Goal: Information Seeking & Learning: Learn about a topic

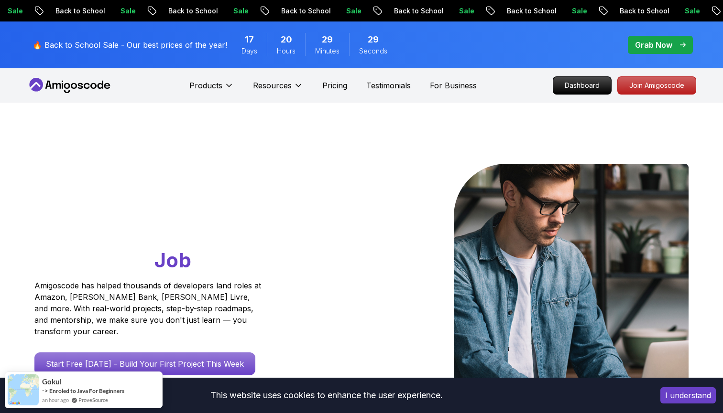
click at [644, 43] on p "Grab Now" at bounding box center [653, 44] width 37 height 11
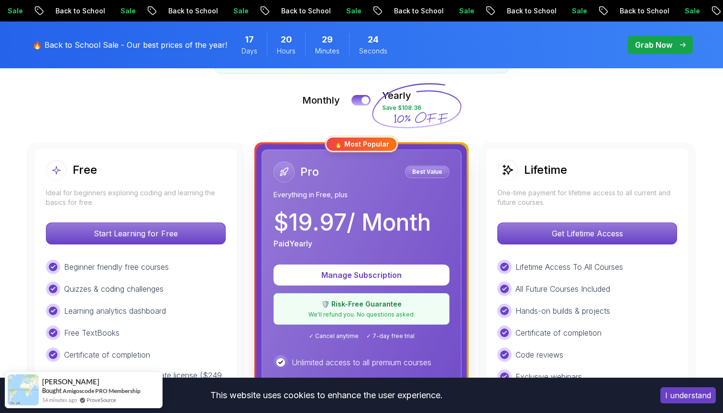
scroll to position [226, 0]
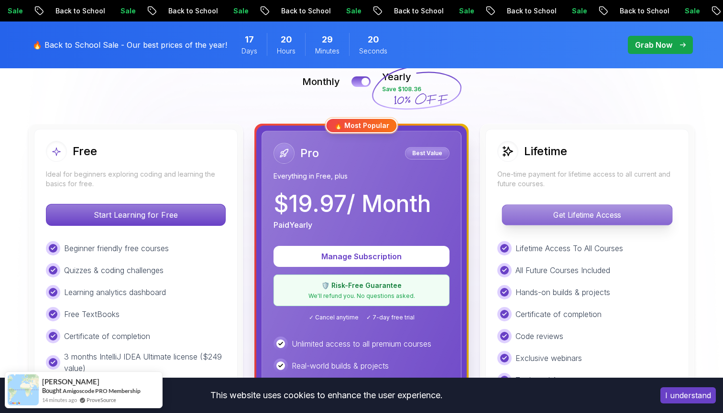
click at [567, 204] on div "Get Lifetime Access" at bounding box center [587, 215] width 180 height 22
click at [560, 216] on p "Get Lifetime Access" at bounding box center [587, 215] width 170 height 20
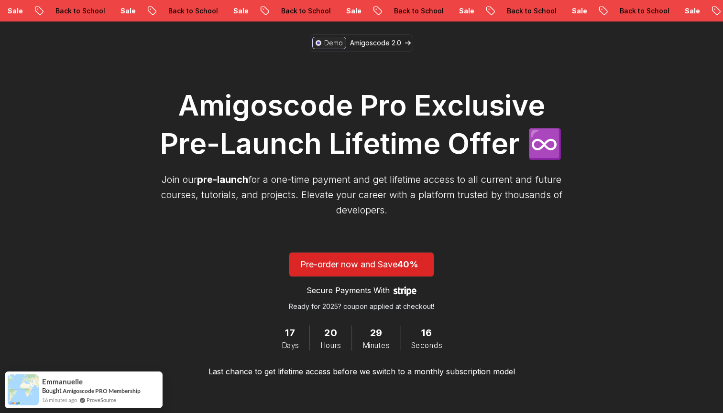
scroll to position [83, 0]
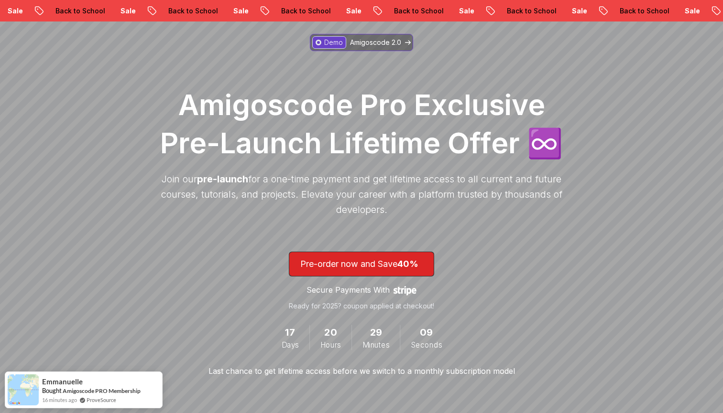
click at [361, 44] on p "Amigoscode 2.0" at bounding box center [375, 43] width 51 height 10
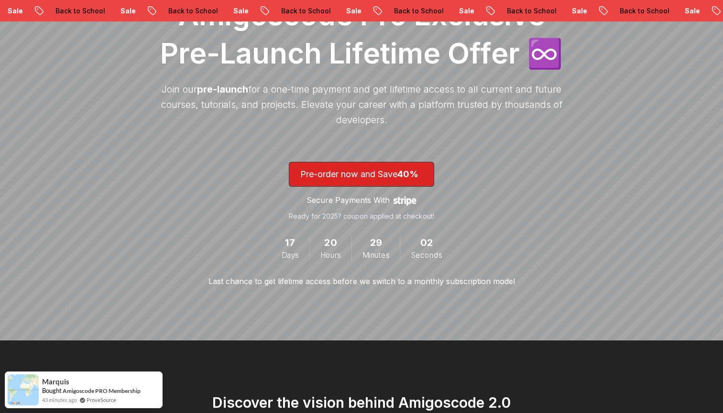
scroll to position [169, 0]
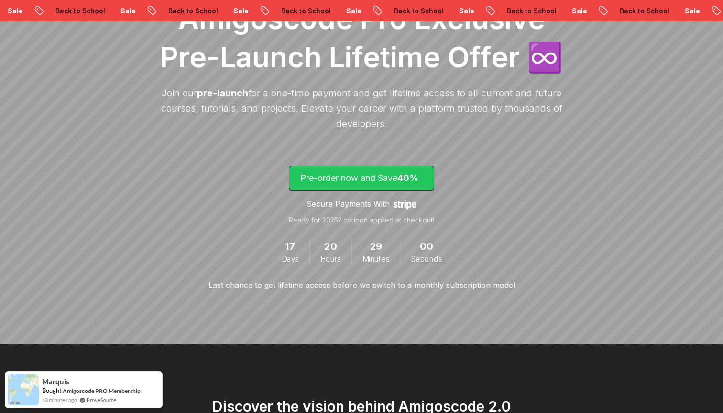
click at [351, 176] on p "Pre-order now and Save 40%" at bounding box center [361, 178] width 122 height 13
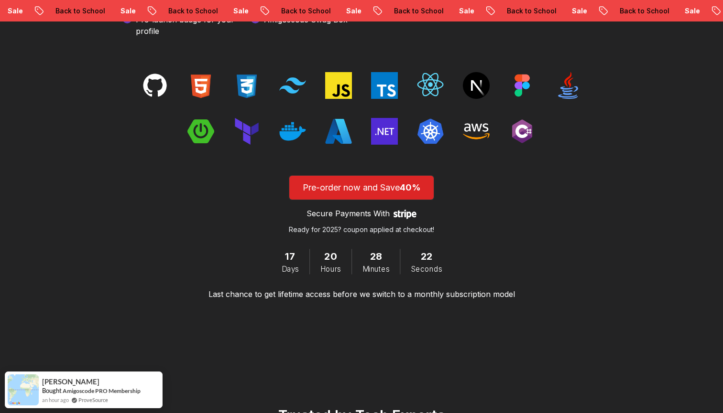
scroll to position [1499, 0]
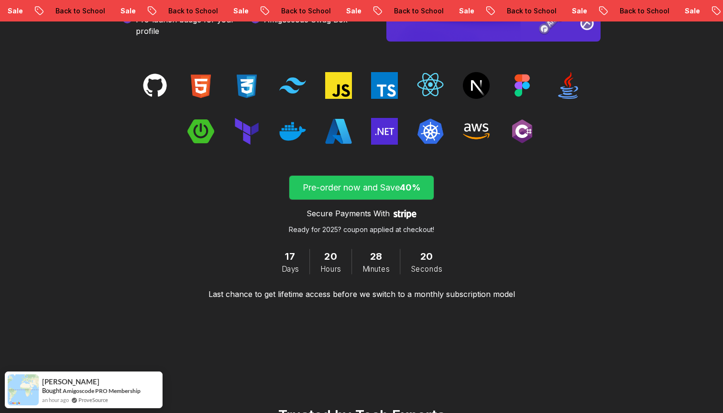
click at [346, 188] on p "Pre-order now and Save 40%" at bounding box center [361, 187] width 122 height 13
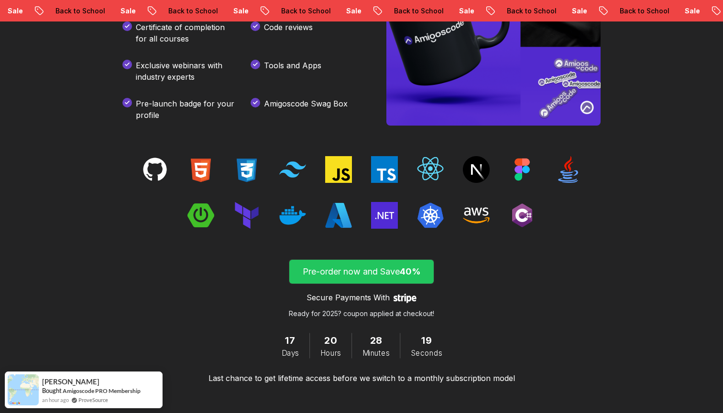
scroll to position [1381, 0]
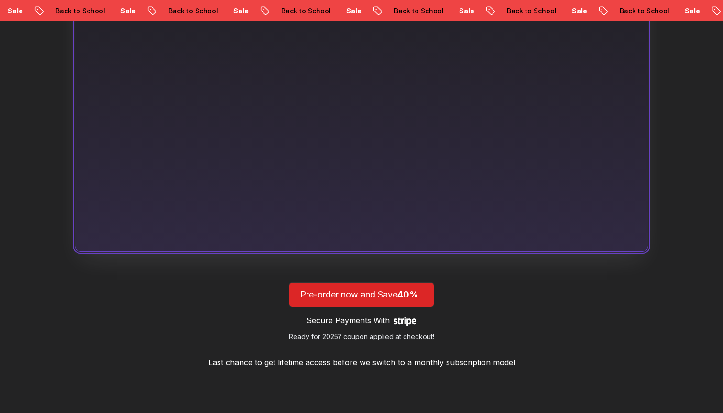
scroll to position [169, 0]
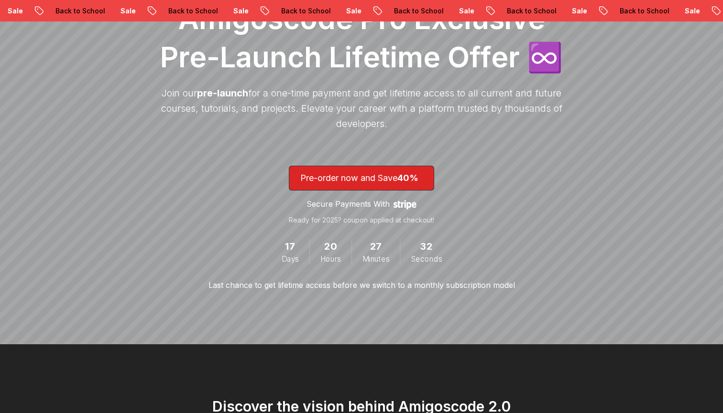
scroll to position [83, 0]
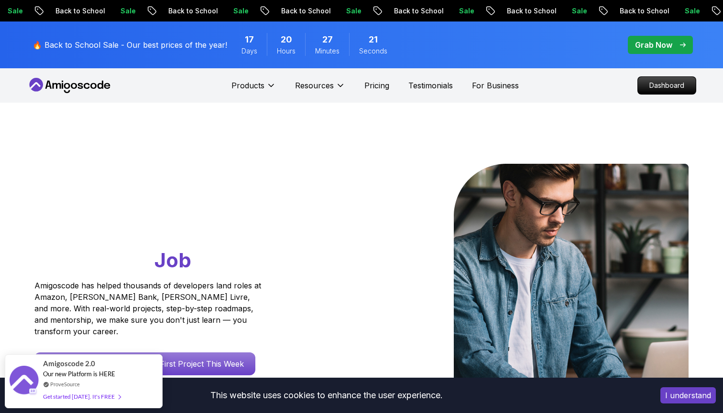
click at [638, 49] on p "Grab Now" at bounding box center [653, 44] width 37 height 11
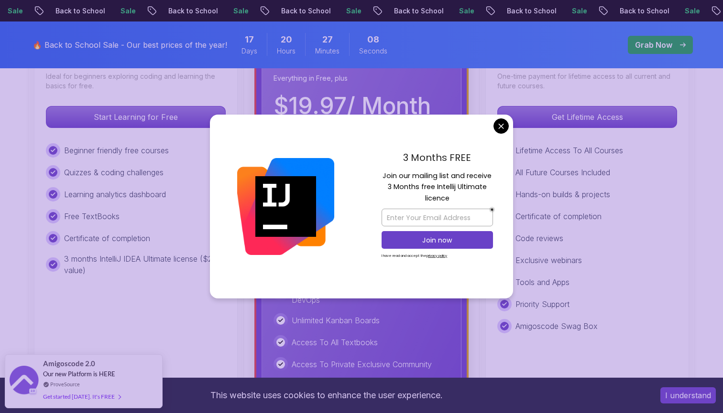
scroll to position [326, 0]
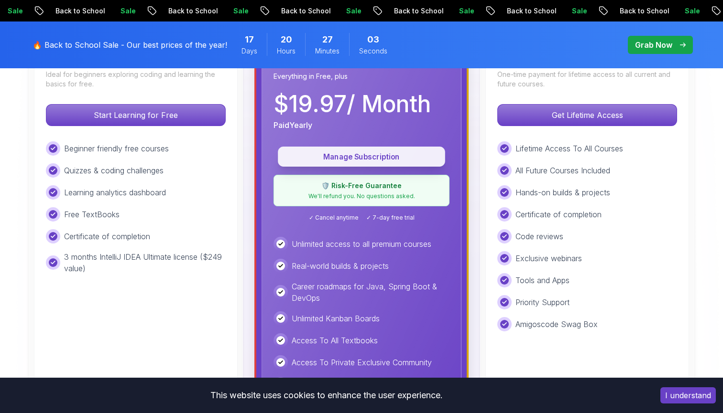
click at [409, 163] on button "Manage Subscription" at bounding box center [361, 157] width 167 height 20
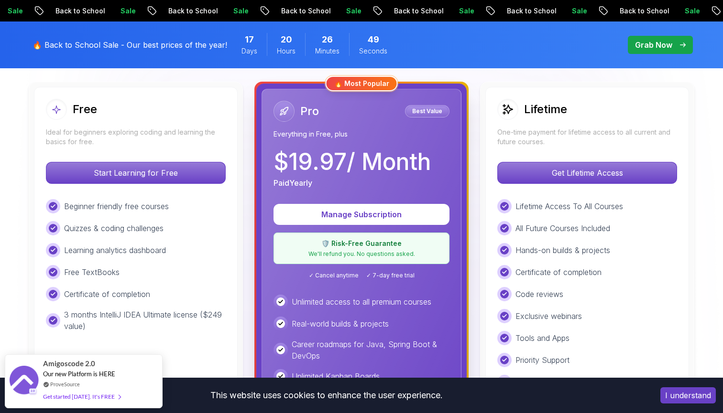
scroll to position [247, 0]
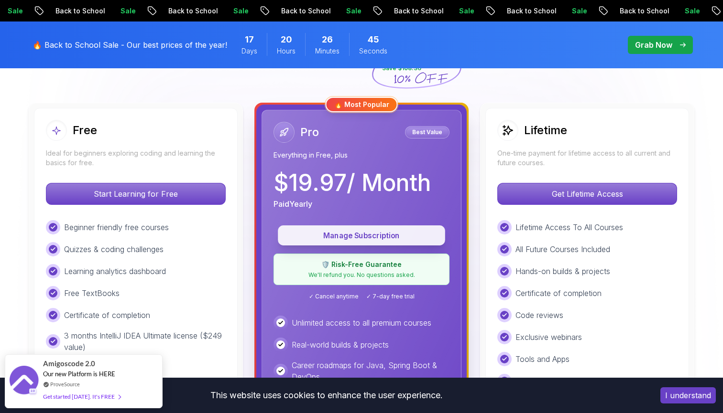
click at [387, 234] on p "Manage Subscription" at bounding box center [361, 235] width 145 height 11
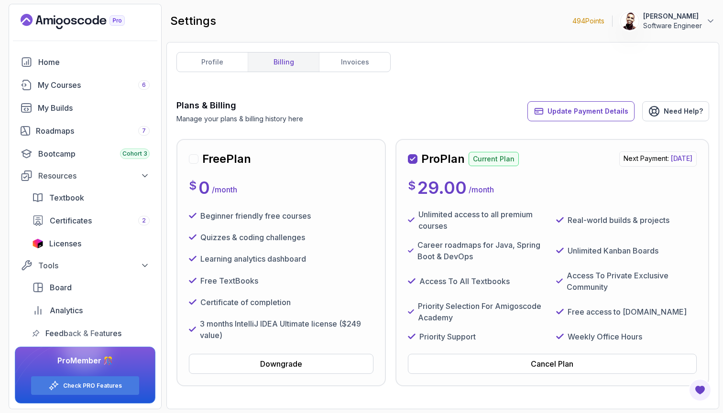
click at [524, 178] on div "Pro Plan Current Plan Next Payment: [DATE] $ 29.00 / month Unlimited access to …" at bounding box center [552, 263] width 289 height 223
click at [474, 189] on p "/ month" at bounding box center [480, 189] width 25 height 11
click at [107, 90] on div "My Courses 6" at bounding box center [94, 84] width 112 height 11
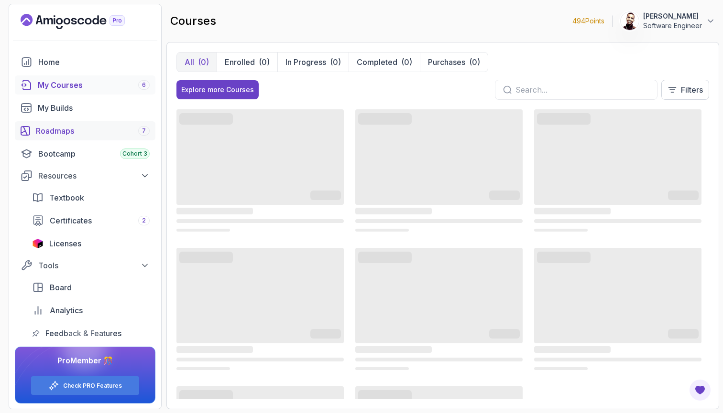
click at [101, 133] on div "Roadmaps 7" at bounding box center [93, 130] width 114 height 11
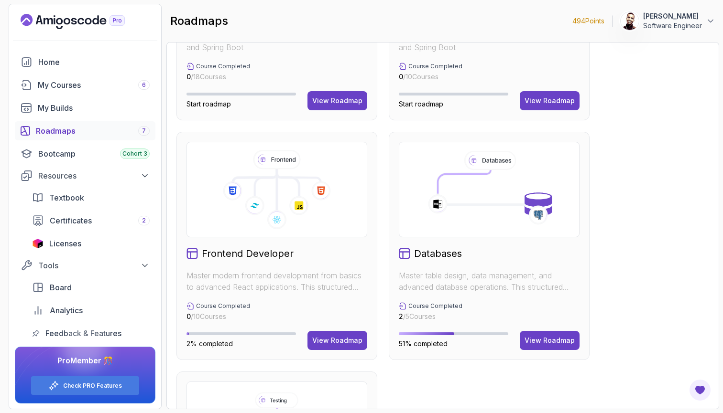
scroll to position [399, 0]
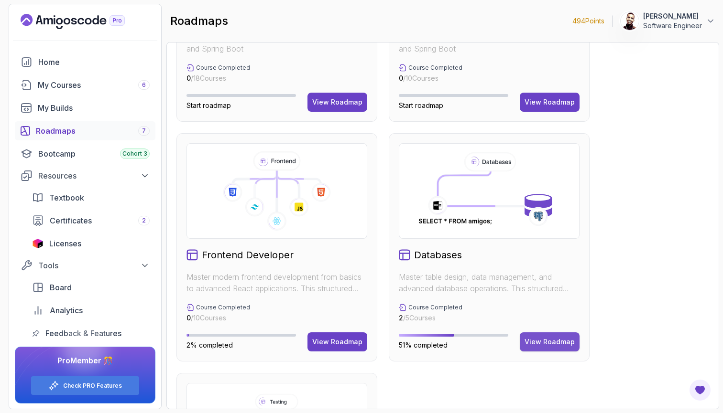
click at [559, 336] on button "View Roadmap" at bounding box center [550, 342] width 60 height 19
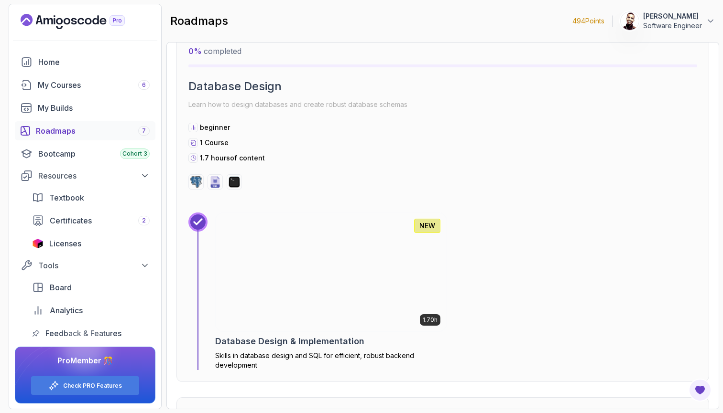
scroll to position [1818, 0]
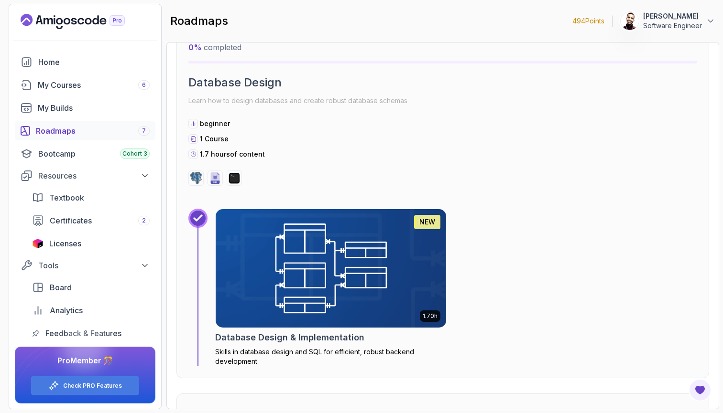
click at [412, 273] on img at bounding box center [331, 269] width 242 height 124
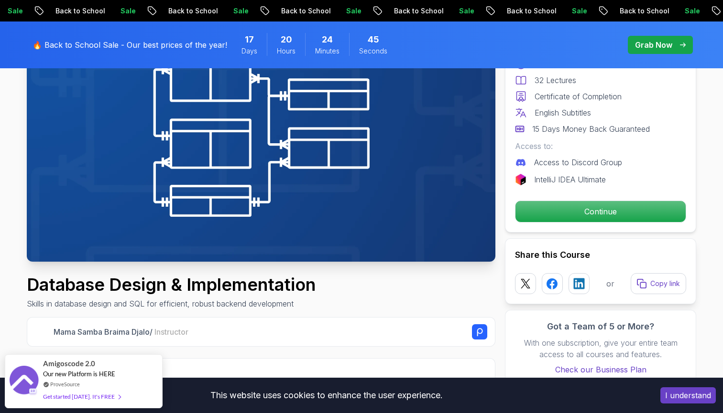
scroll to position [137, 0]
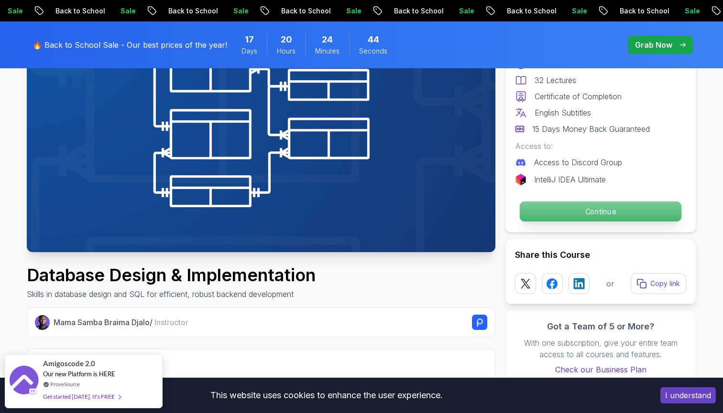
click at [560, 213] on p "Continue" at bounding box center [601, 212] width 162 height 20
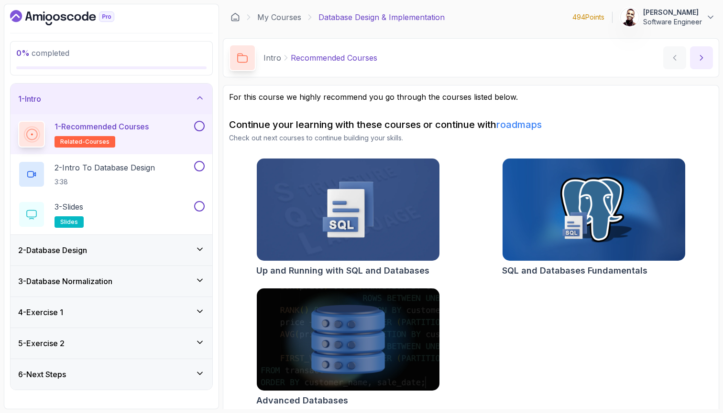
click at [695, 66] on button "next content" at bounding box center [701, 57] width 23 height 23
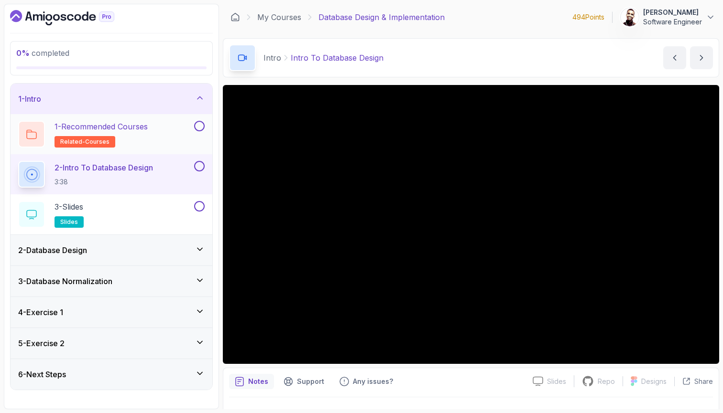
click at [203, 131] on button "1 - Recommended Courses related-courses" at bounding box center [111, 134] width 186 height 27
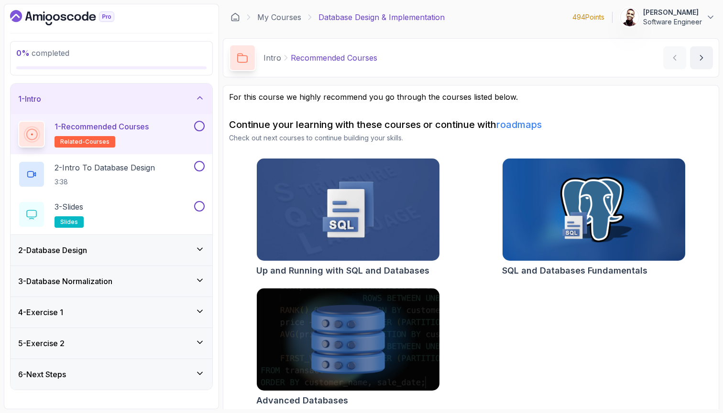
click at [197, 119] on div "1 - Recommended Courses related-courses" at bounding box center [112, 134] width 202 height 40
click at [198, 128] on button at bounding box center [199, 126] width 11 height 11
click at [177, 170] on div "2 - Intro To Database Design 3:38" at bounding box center [105, 174] width 174 height 27
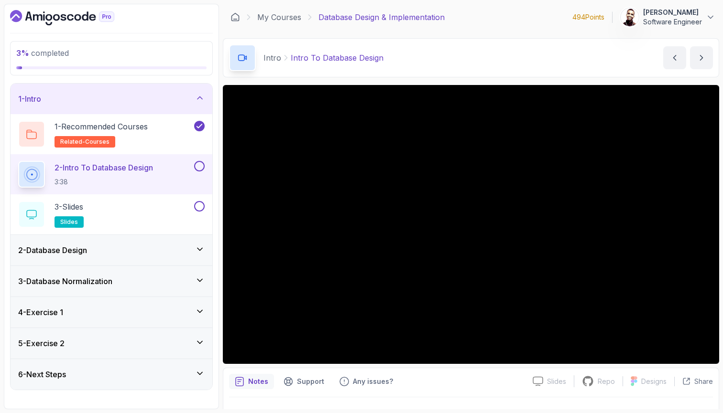
click at [146, 248] on div "2 - Database Design" at bounding box center [111, 250] width 186 height 11
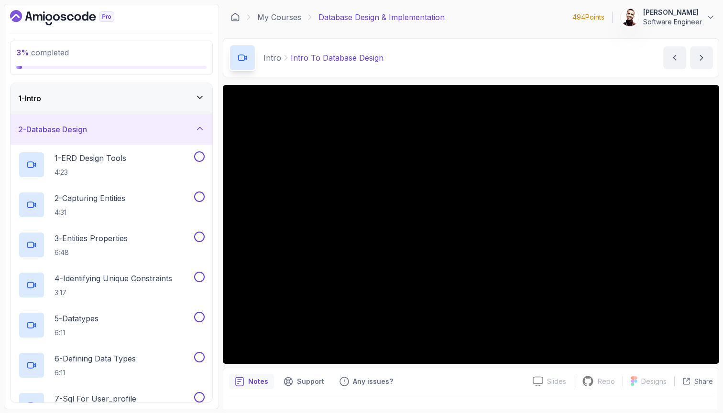
click at [156, 135] on div "2 - Database Design" at bounding box center [111, 129] width 186 height 11
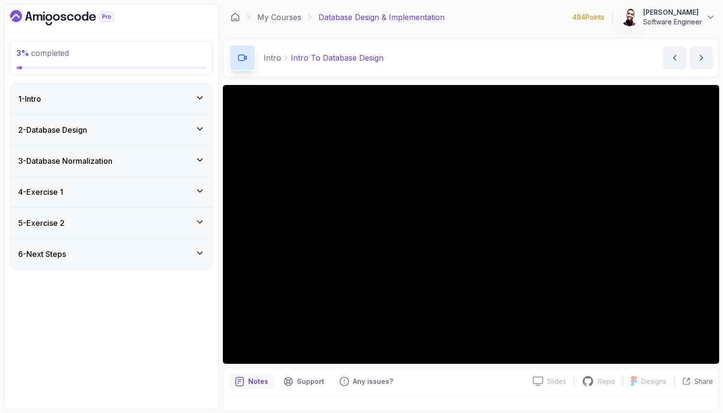
click at [152, 163] on div "3 - Database Normalization" at bounding box center [111, 160] width 186 height 11
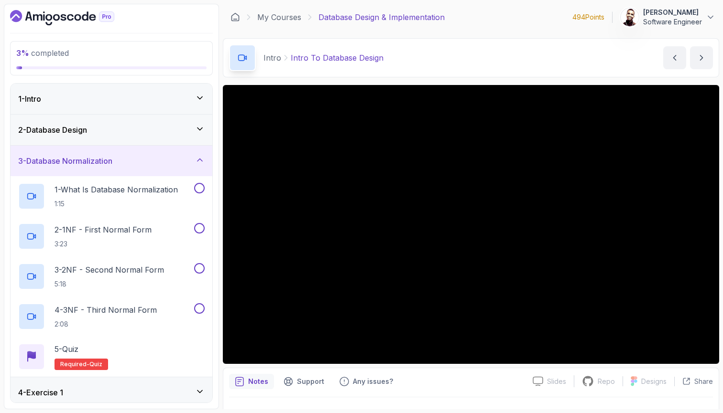
click at [152, 163] on div "3 - Database Normalization" at bounding box center [111, 160] width 186 height 11
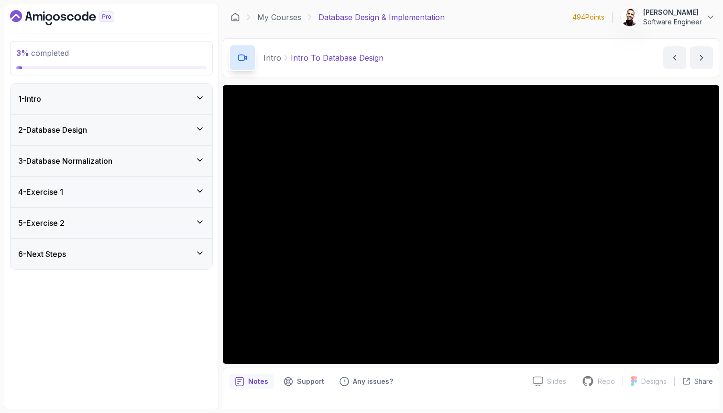
click at [144, 196] on div "4 - Exercise 1" at bounding box center [111, 191] width 186 height 11
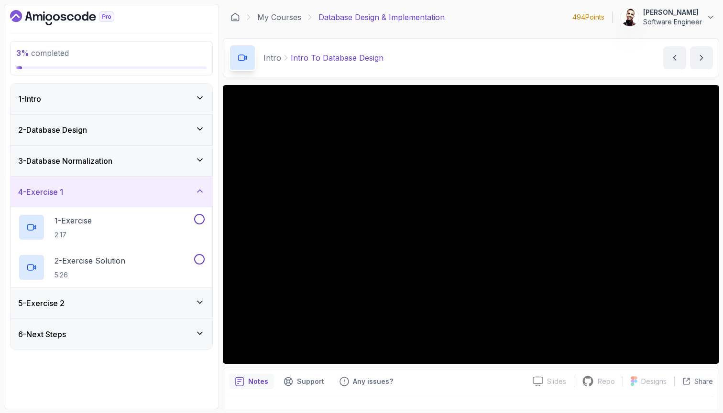
click at [144, 196] on div "4 - Exercise 1" at bounding box center [111, 191] width 186 height 11
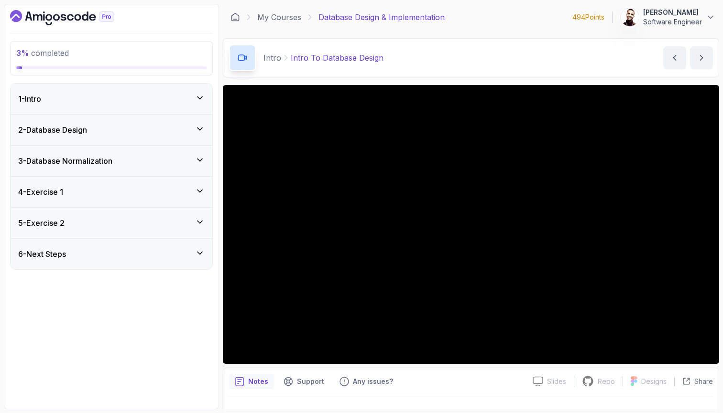
click at [142, 224] on div "5 - Exercise 2" at bounding box center [111, 222] width 186 height 11
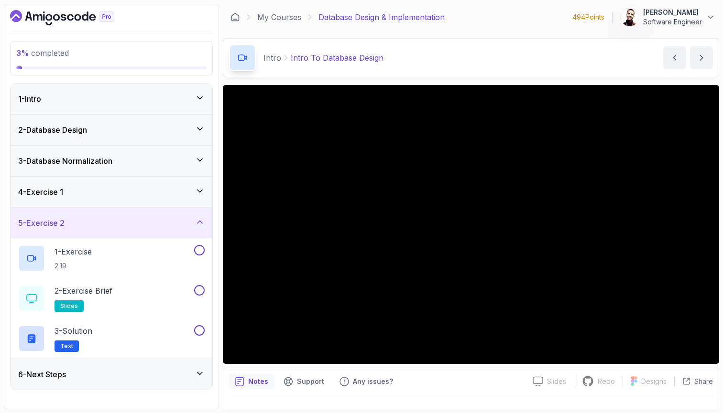
click at [142, 224] on div "5 - Exercise 2" at bounding box center [111, 222] width 186 height 11
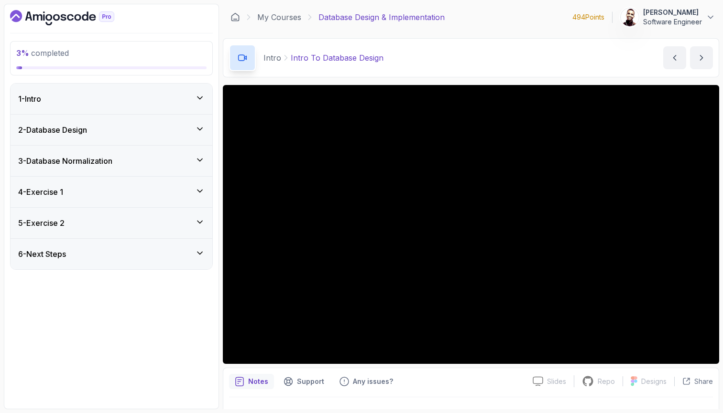
click at [132, 255] on div "6 - Next Steps" at bounding box center [111, 254] width 186 height 11
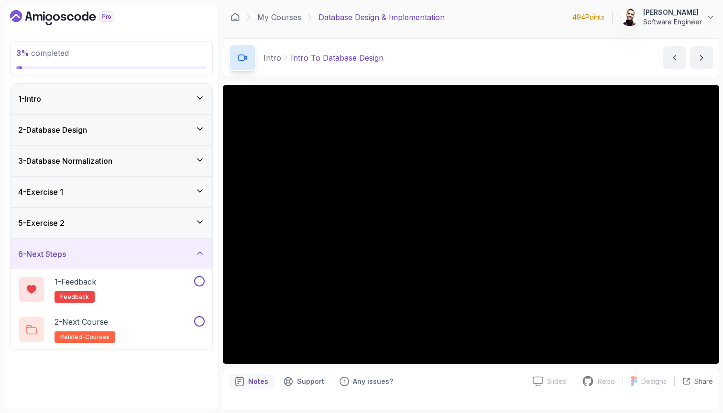
click at [132, 255] on div "6 - Next Steps" at bounding box center [111, 254] width 186 height 11
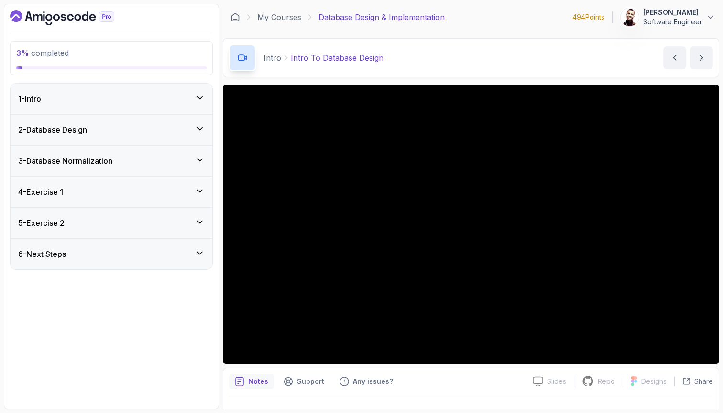
click at [116, 101] on div "1 - Intro" at bounding box center [111, 98] width 186 height 11
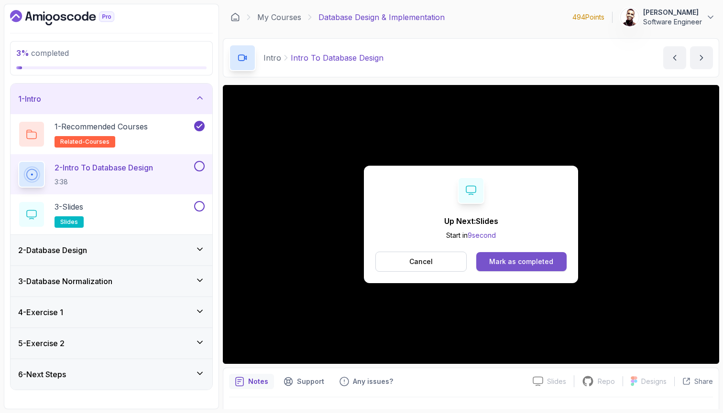
click at [515, 266] on div "Mark as completed" at bounding box center [521, 262] width 64 height 10
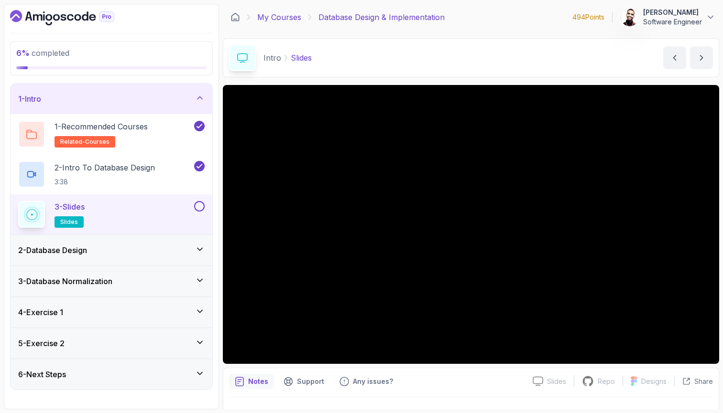
click at [268, 16] on link "My Courses" at bounding box center [279, 16] width 44 height 11
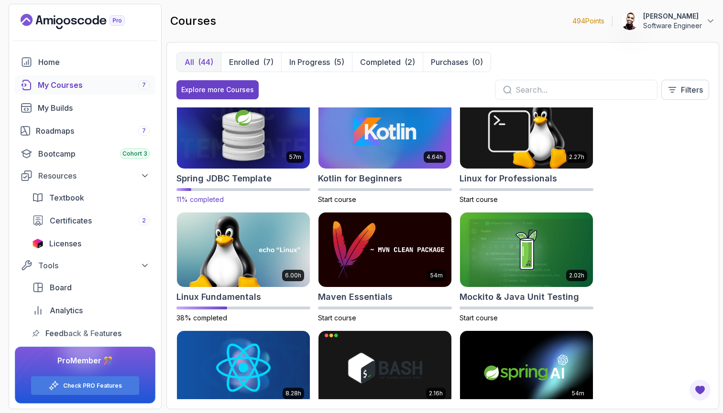
scroll to position [1076, 0]
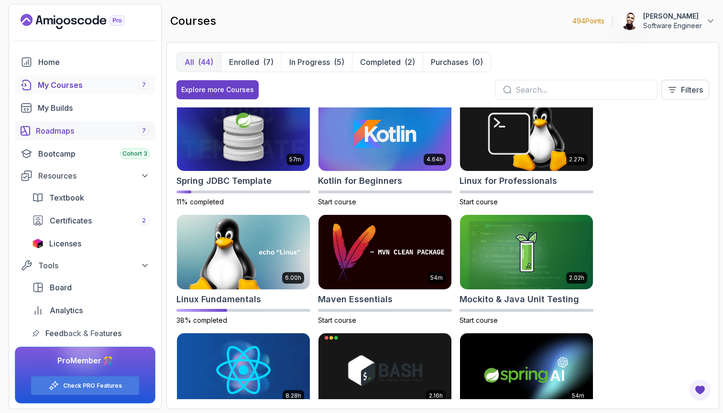
click at [106, 123] on link "Roadmaps 7" at bounding box center [85, 130] width 141 height 19
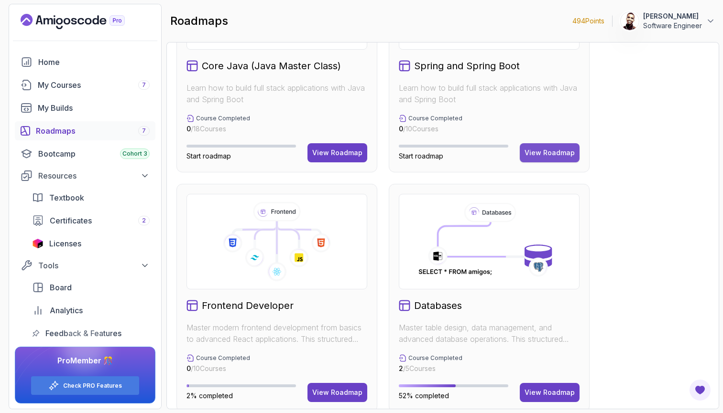
scroll to position [279, 0]
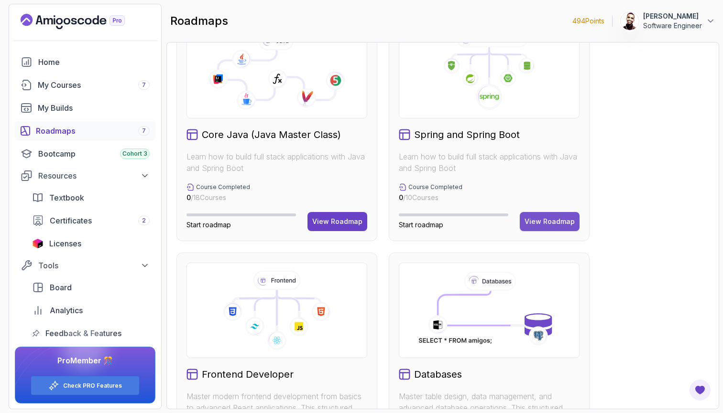
click at [552, 221] on div "View Roadmap" at bounding box center [549, 222] width 50 height 10
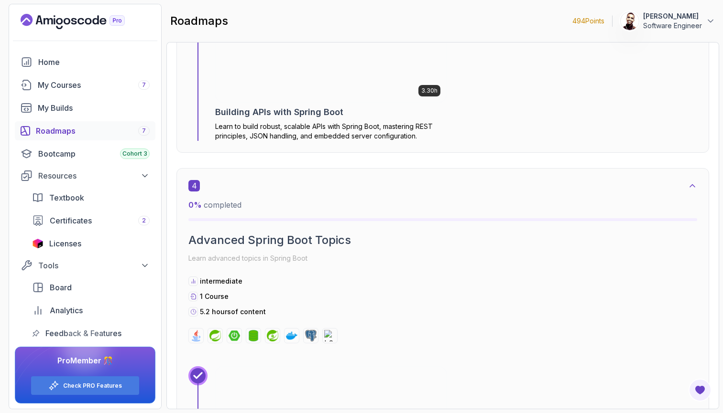
scroll to position [1298, 0]
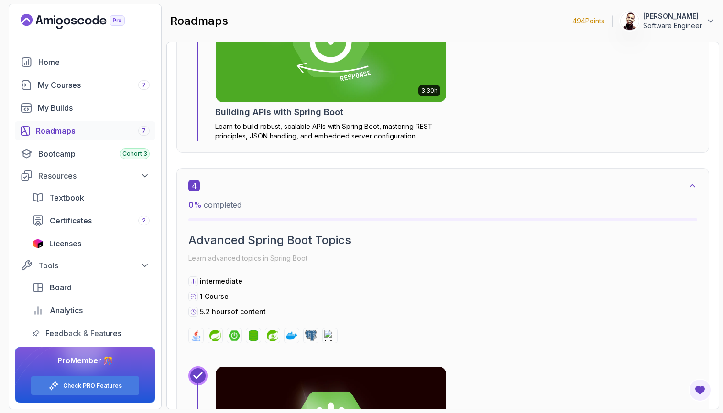
click at [556, 199] on div "4 0 % completed" at bounding box center [442, 200] width 509 height 41
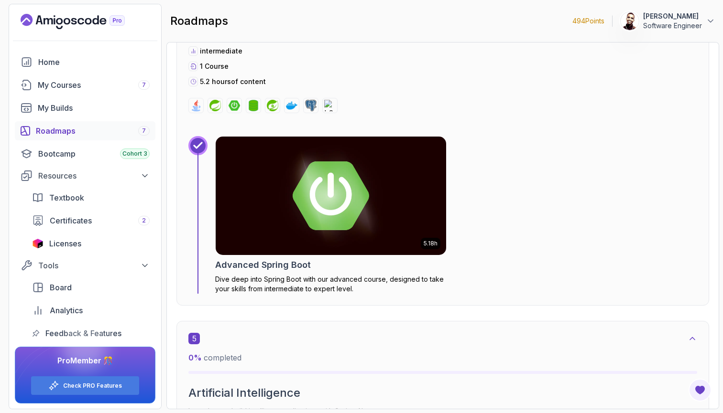
scroll to position [1170, 0]
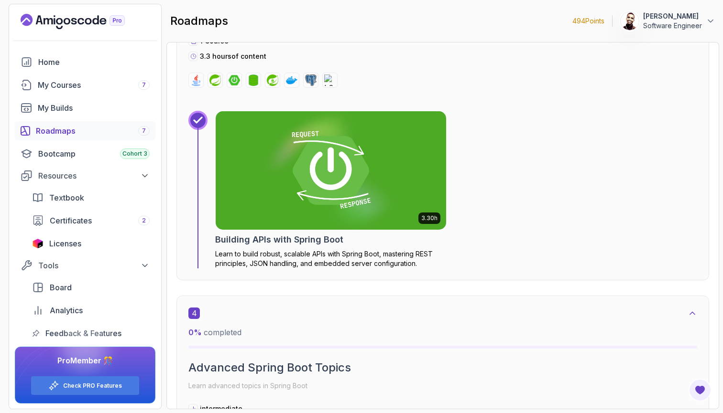
click at [69, 132] on div "Roadmaps 7" at bounding box center [93, 130] width 114 height 11
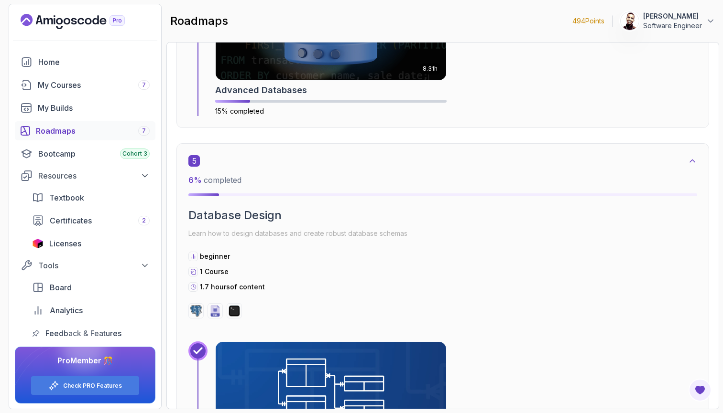
scroll to position [1534, 0]
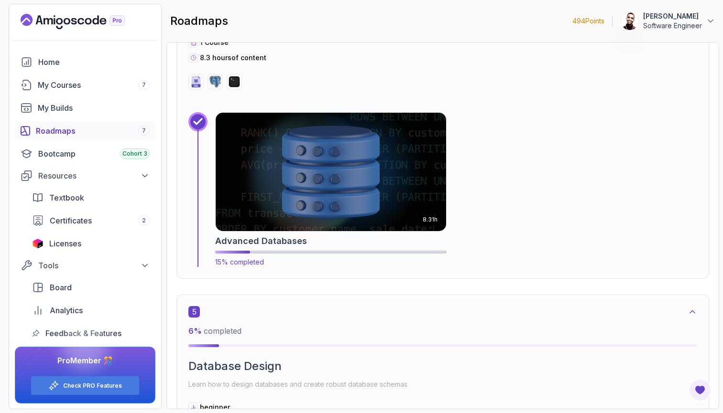
click at [381, 194] on img at bounding box center [331, 172] width 242 height 124
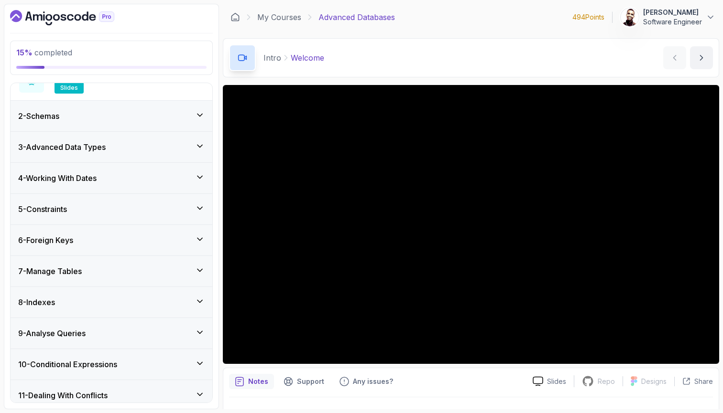
scroll to position [69, 0]
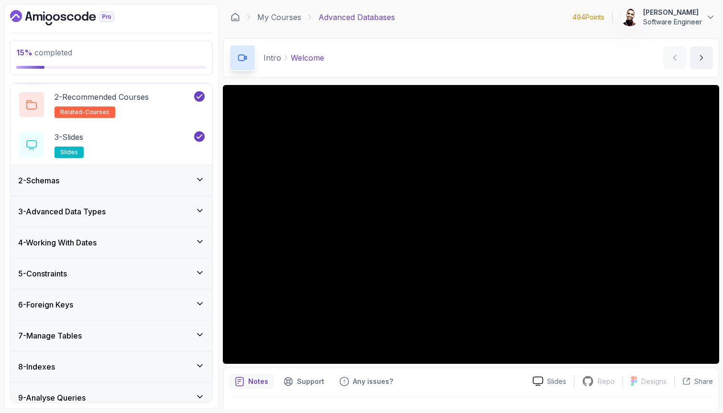
click at [120, 212] on div "3 - Advanced Data Types" at bounding box center [111, 211] width 186 height 11
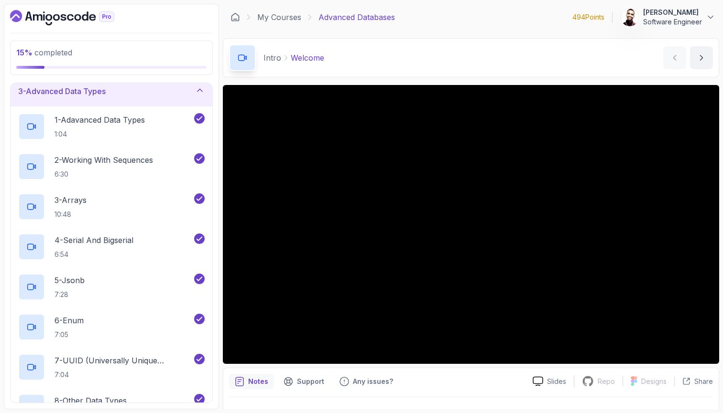
click at [148, 95] on div "3 - Advanced Data Types" at bounding box center [111, 91] width 186 height 11
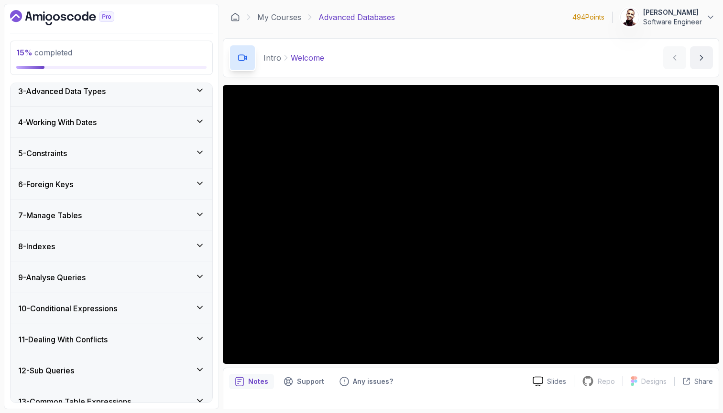
click at [163, 126] on div "4 - Working With Dates" at bounding box center [111, 122] width 186 height 11
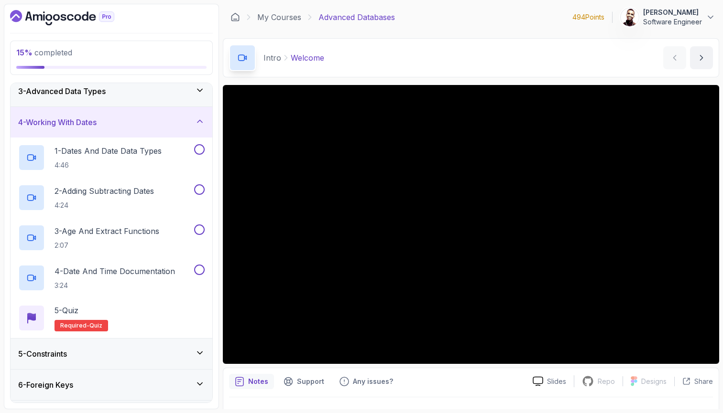
click at [163, 126] on div "4 - Working With Dates" at bounding box center [111, 122] width 186 height 11
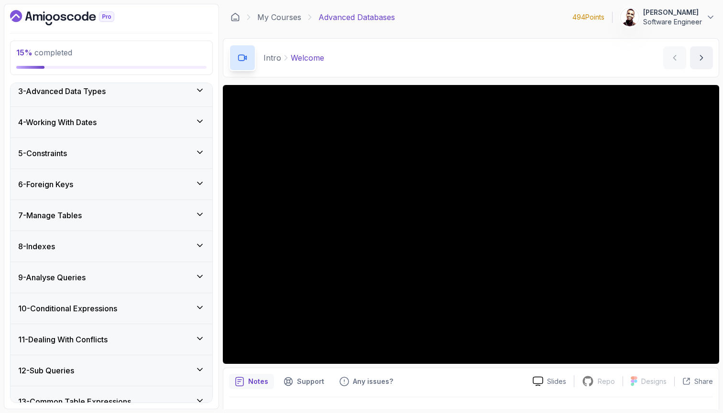
click at [184, 91] on div "3 - Advanced Data Types" at bounding box center [111, 91] width 186 height 11
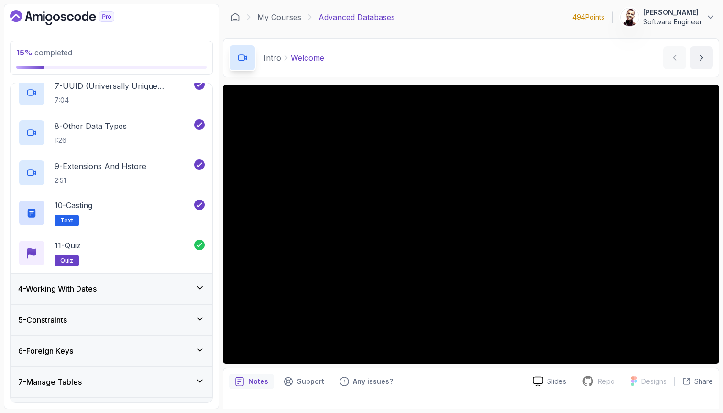
scroll to position [375, 0]
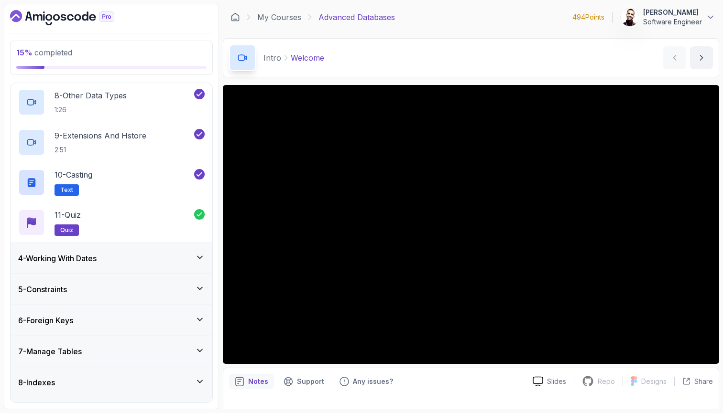
click at [138, 254] on div "4 - Working With Dates" at bounding box center [111, 258] width 186 height 11
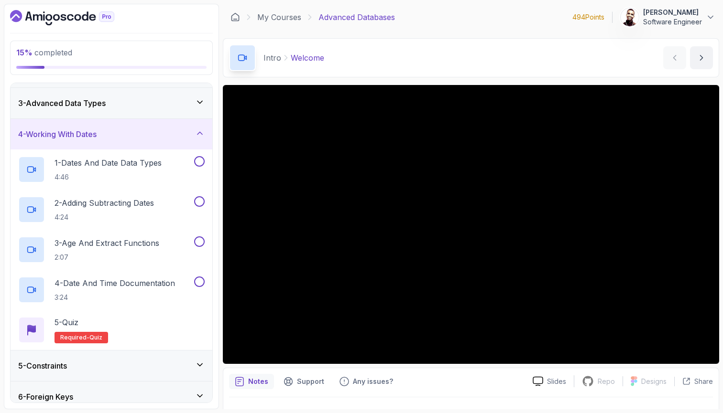
scroll to position [37, 0]
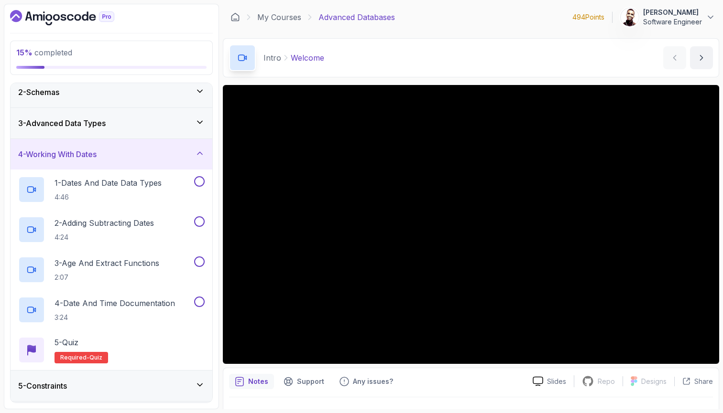
click at [176, 118] on div "3 - Advanced Data Types" at bounding box center [111, 123] width 186 height 11
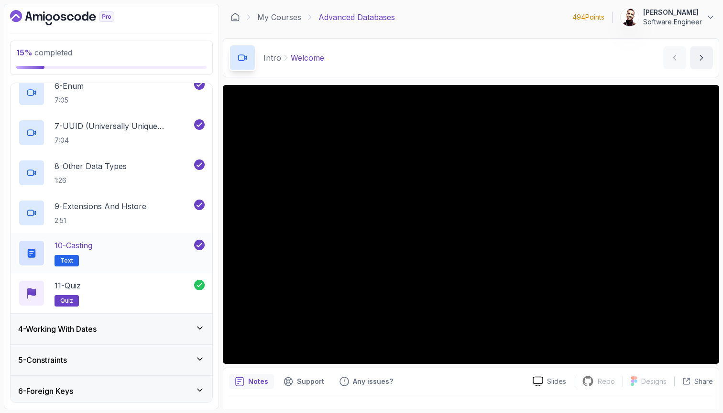
scroll to position [306, 0]
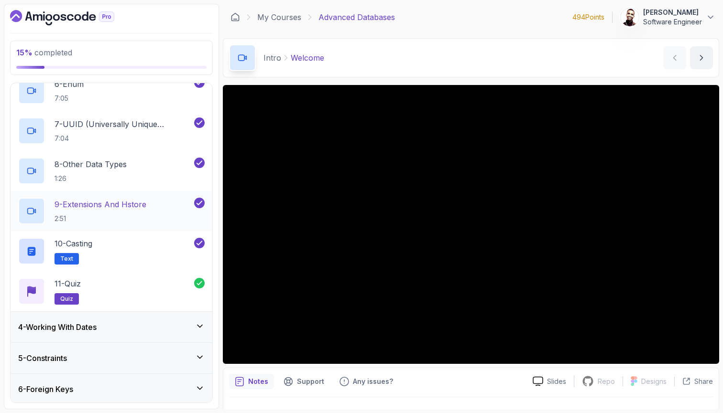
click at [159, 206] on div "9 - Extensions And Hstore 2:51" at bounding box center [105, 211] width 174 height 27
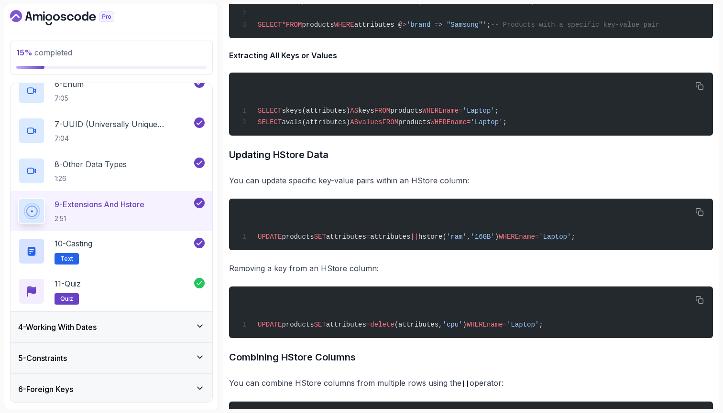
scroll to position [1109, 0]
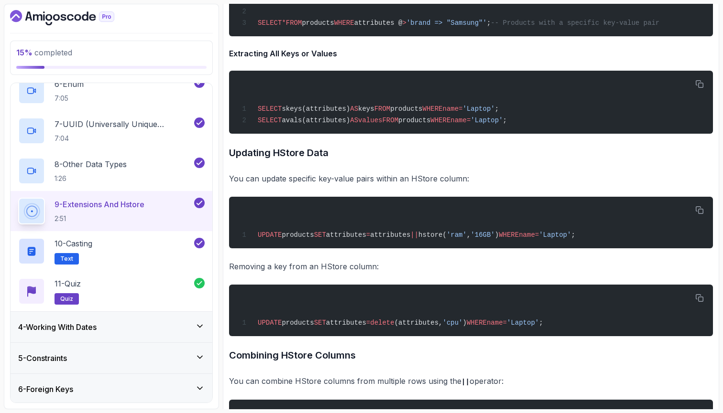
click at [163, 318] on div "4 - Working With Dates" at bounding box center [112, 327] width 202 height 31
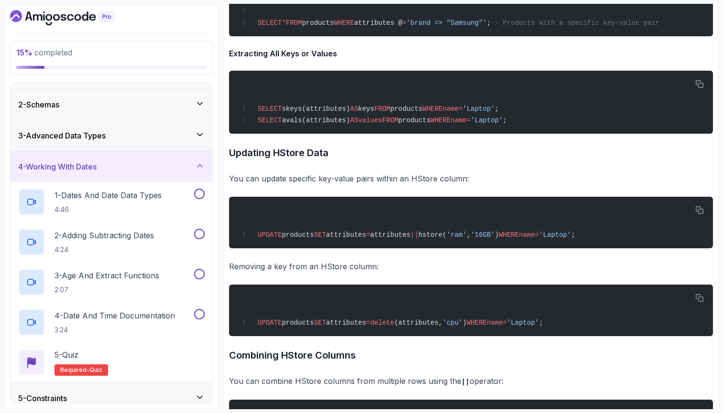
scroll to position [26, 0]
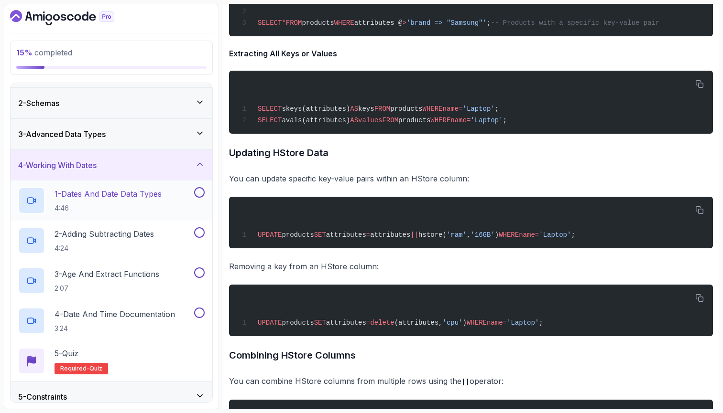
click at [154, 206] on p "4:46" at bounding box center [107, 209] width 107 height 10
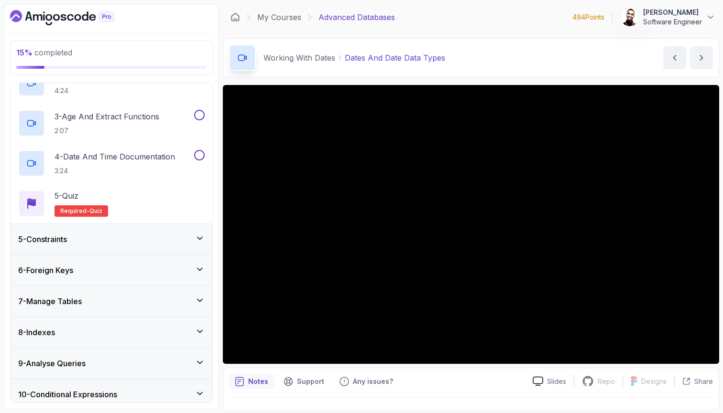
scroll to position [185, 0]
click at [191, 235] on div "5 - Constraints" at bounding box center [111, 238] width 186 height 11
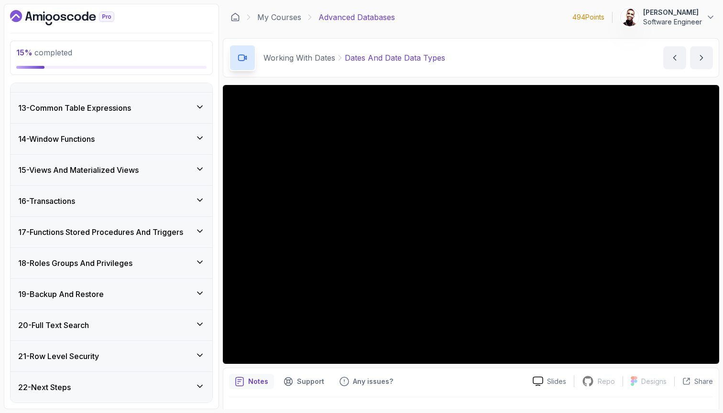
scroll to position [725, 0]
click at [162, 356] on div "21 - Row Level Security" at bounding box center [111, 356] width 186 height 11
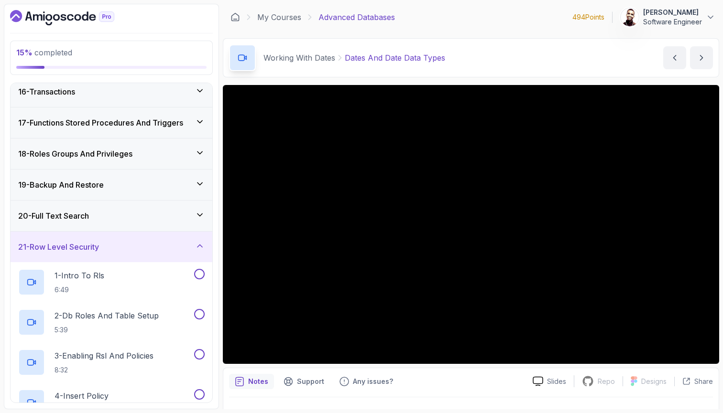
scroll to position [475, 0]
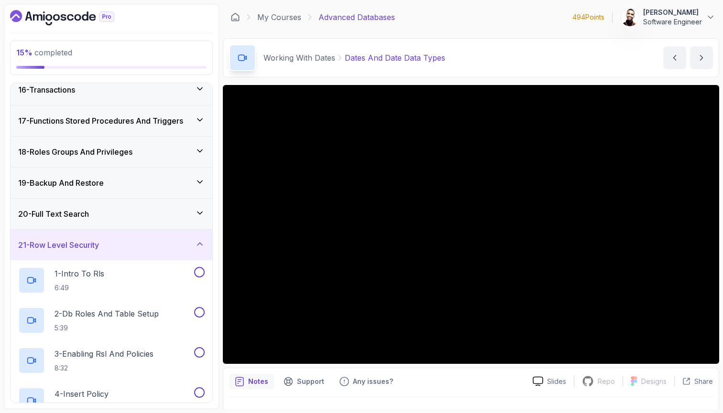
click at [164, 242] on div "21 - Row Level Security" at bounding box center [111, 244] width 186 height 11
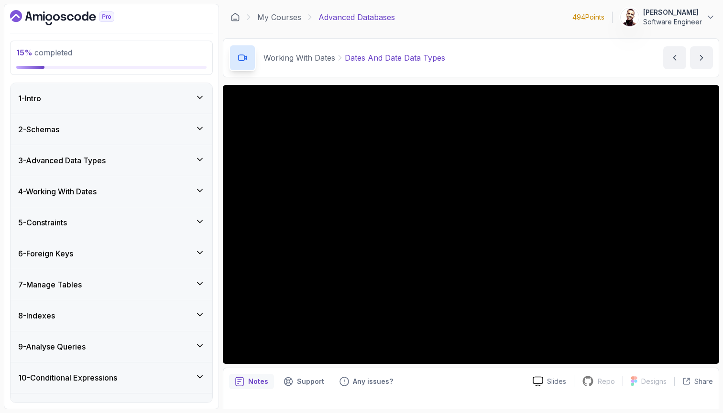
scroll to position [0, 0]
click at [168, 227] on div "5 - Constraints" at bounding box center [111, 222] width 186 height 11
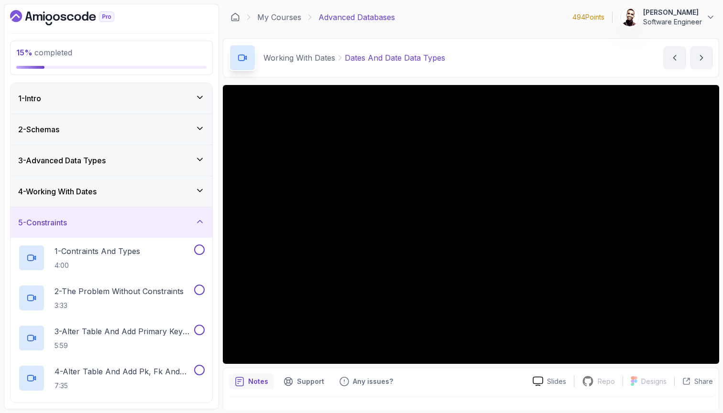
click at [177, 200] on div "4 - Working With Dates" at bounding box center [112, 191] width 202 height 31
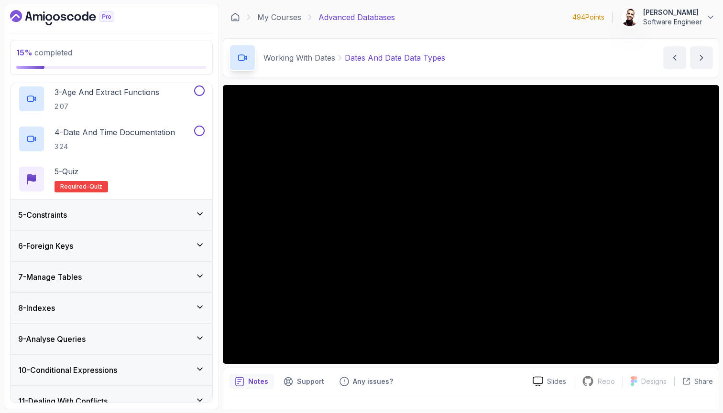
scroll to position [210, 0]
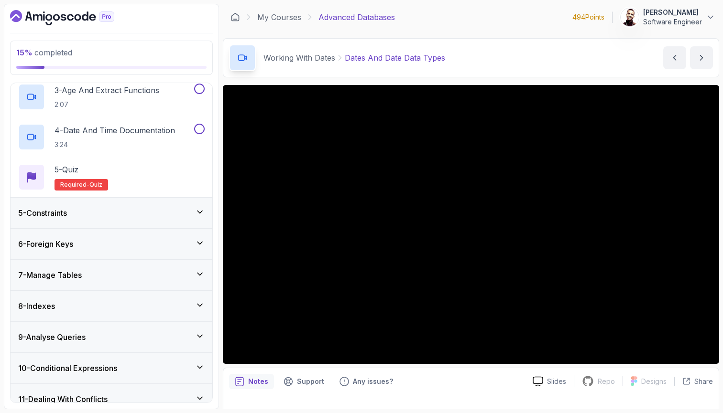
click at [181, 246] on div "6 - Foreign Keys" at bounding box center [111, 244] width 186 height 11
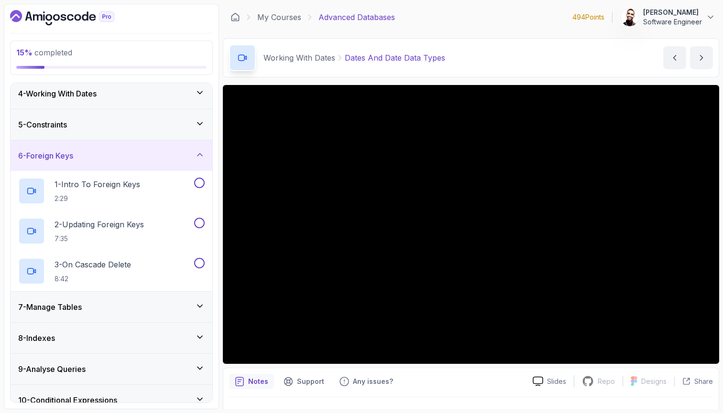
scroll to position [97, 0]
click at [186, 157] on div "6 - Foreign Keys" at bounding box center [111, 157] width 186 height 11
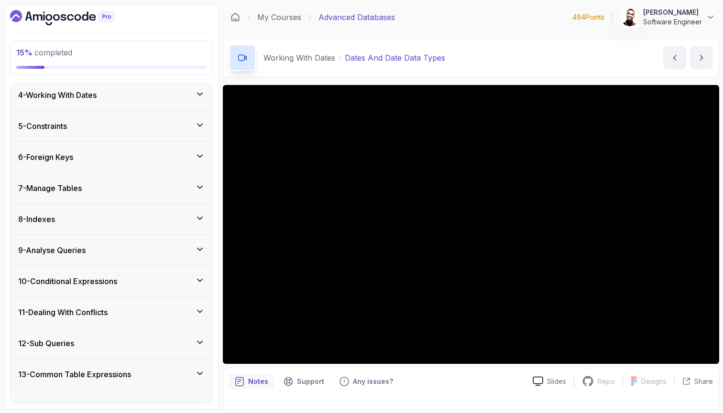
click at [179, 182] on div "7 - Manage Tables" at bounding box center [112, 188] width 202 height 31
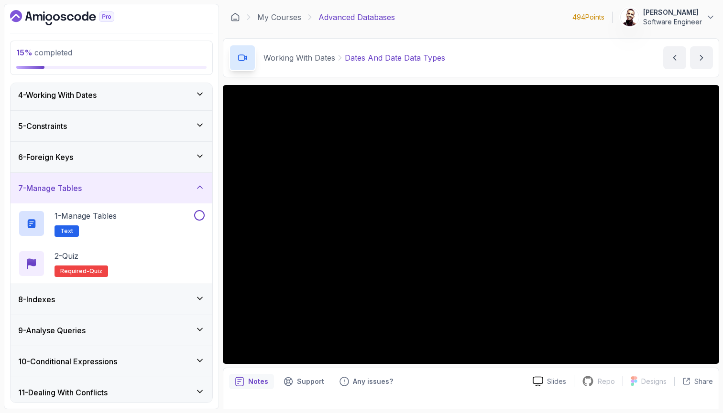
click at [179, 182] on div "7 - Manage Tables" at bounding box center [112, 188] width 202 height 31
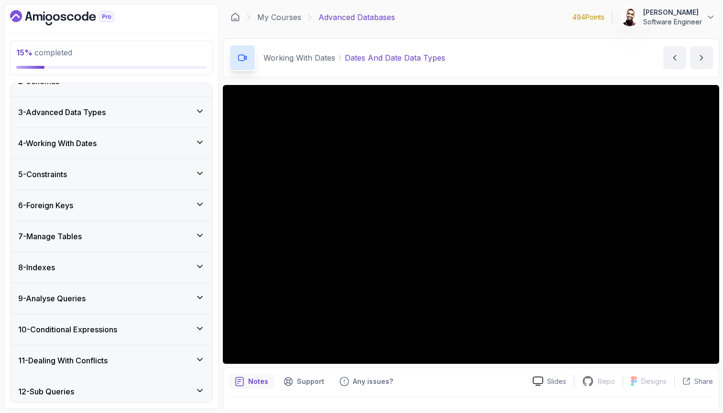
scroll to position [46, 0]
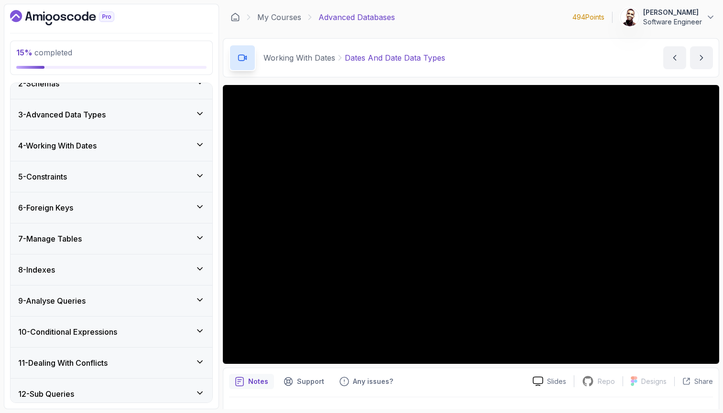
click at [161, 240] on div "7 - Manage Tables" at bounding box center [111, 238] width 186 height 11
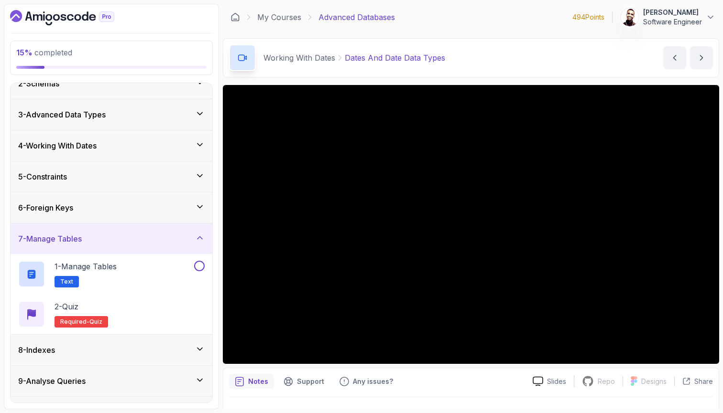
click at [161, 240] on div "7 - Manage Tables" at bounding box center [111, 238] width 186 height 11
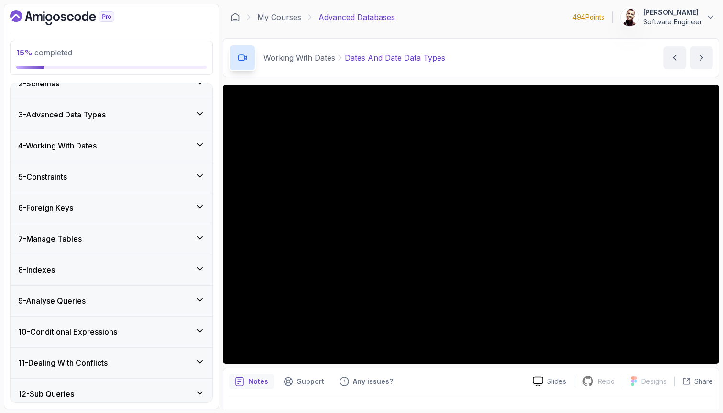
click at [149, 269] on div "8 - Indexes" at bounding box center [111, 269] width 186 height 11
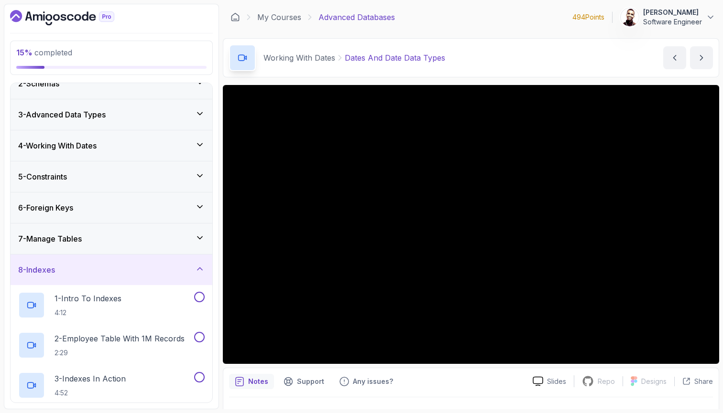
click at [149, 269] on div "8 - Indexes" at bounding box center [111, 269] width 186 height 11
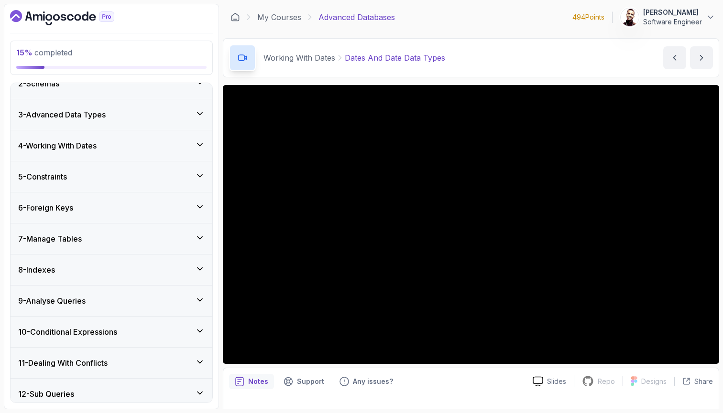
click at [157, 244] on div "7 - Manage Tables" at bounding box center [111, 238] width 186 height 11
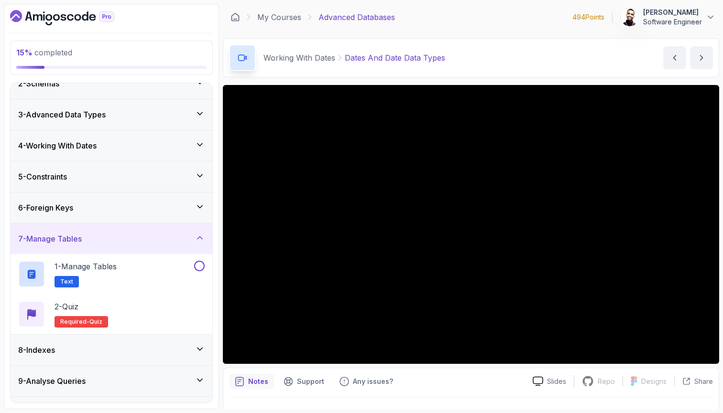
click at [157, 244] on div "7 - Manage Tables" at bounding box center [111, 238] width 186 height 11
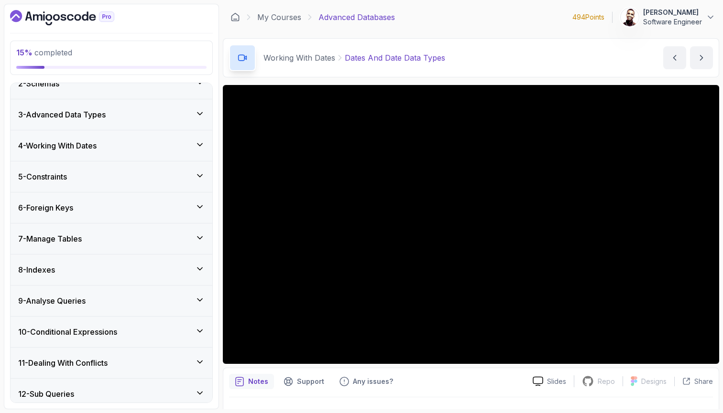
click at [149, 275] on div "8 - Indexes" at bounding box center [111, 269] width 186 height 11
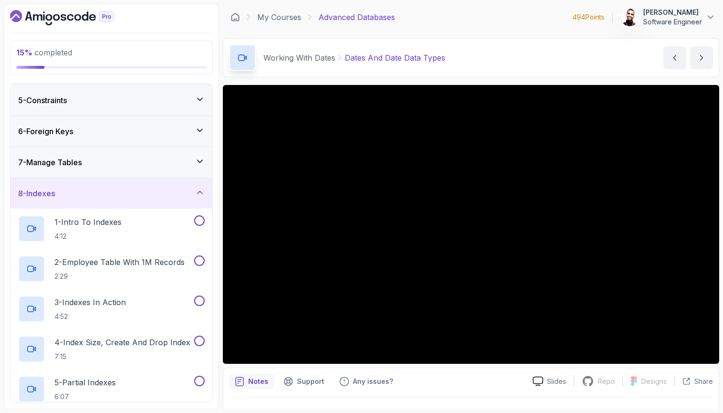
scroll to position [108, 0]
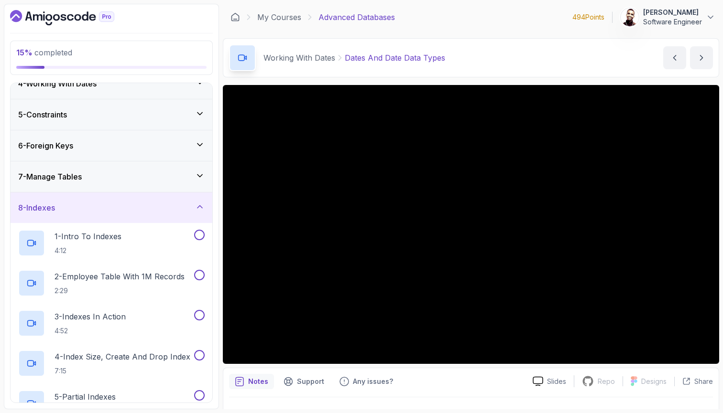
click at [149, 216] on div "8 - Indexes" at bounding box center [112, 208] width 202 height 31
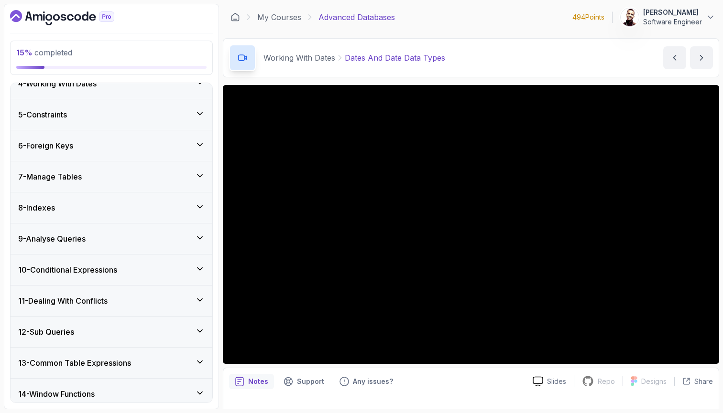
click at [144, 236] on div "9 - Analyse Queries" at bounding box center [111, 238] width 186 height 11
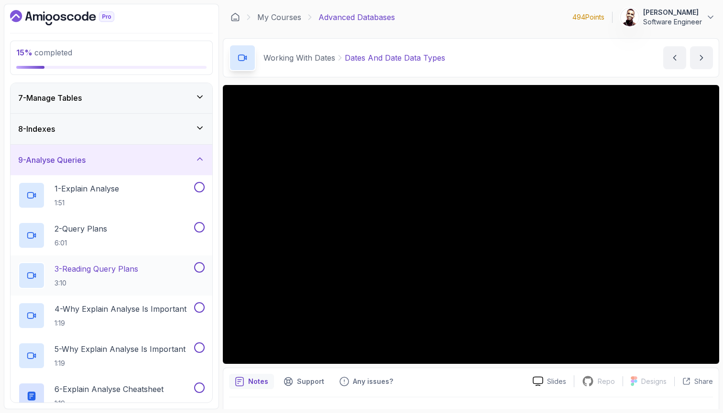
scroll to position [169, 0]
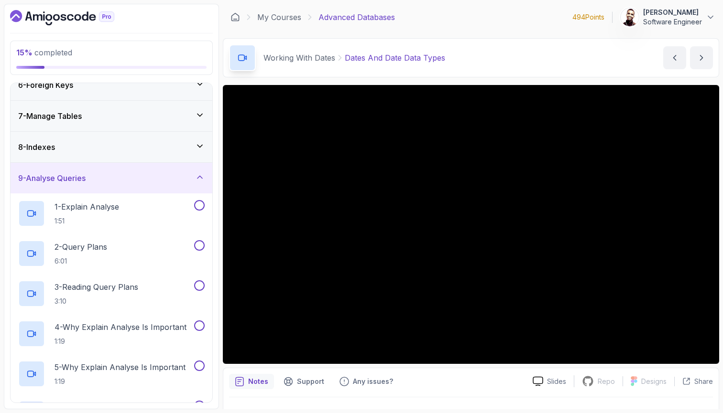
click at [155, 177] on div "9 - Analyse Queries" at bounding box center [111, 178] width 186 height 11
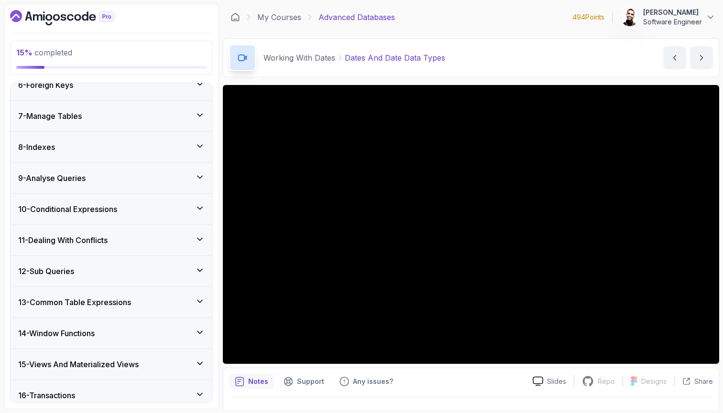
click at [147, 210] on div "10 - Conditional Expressions" at bounding box center [111, 209] width 186 height 11
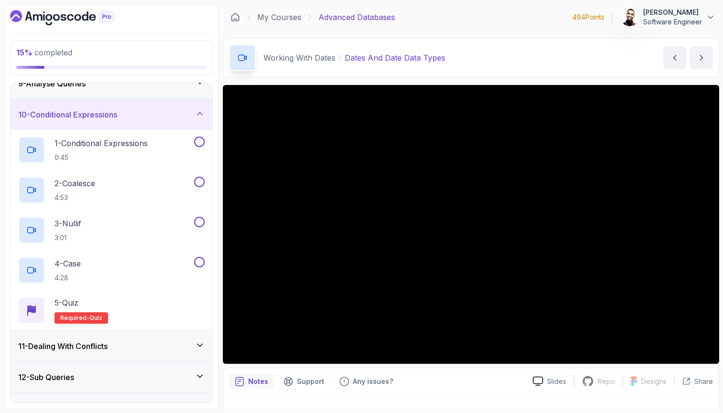
scroll to position [265, 0]
click at [166, 122] on div "10 - Conditional Expressions" at bounding box center [112, 113] width 202 height 31
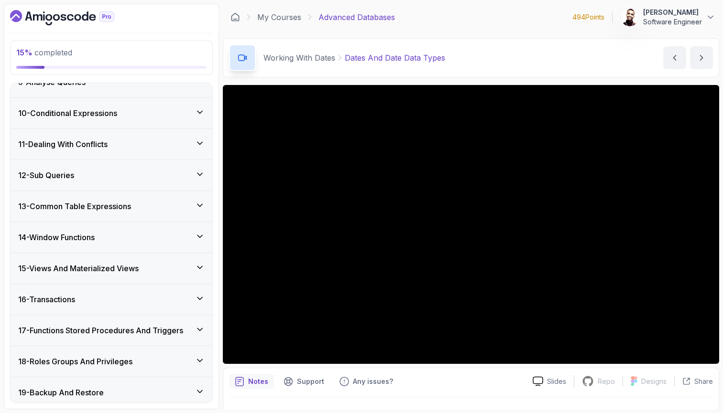
click at [159, 149] on div "11 - Dealing With Conflicts" at bounding box center [111, 144] width 186 height 11
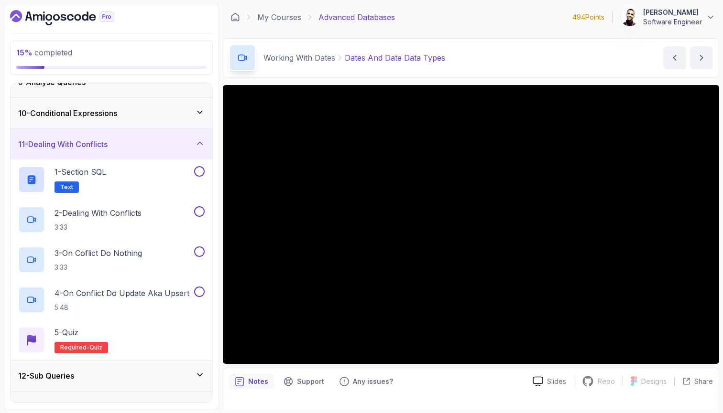
click at [159, 149] on div "11 - Dealing With Conflicts" at bounding box center [111, 144] width 186 height 11
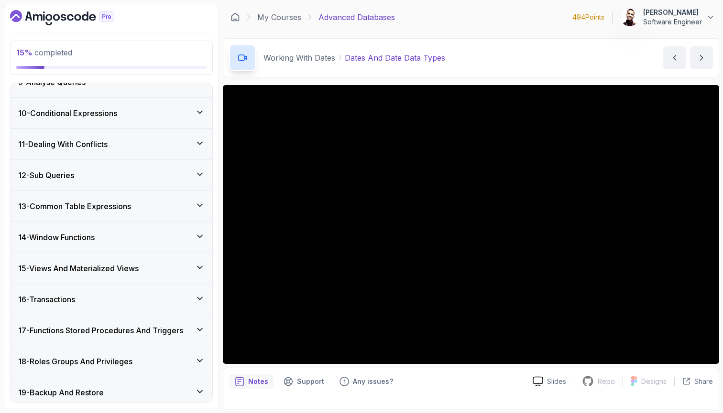
click at [159, 149] on div "11 - Dealing With Conflicts" at bounding box center [111, 144] width 186 height 11
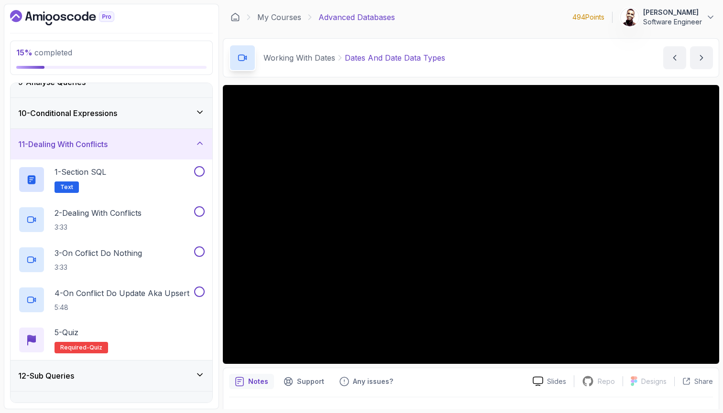
click at [132, 152] on div "11 - Dealing With Conflicts" at bounding box center [112, 144] width 202 height 31
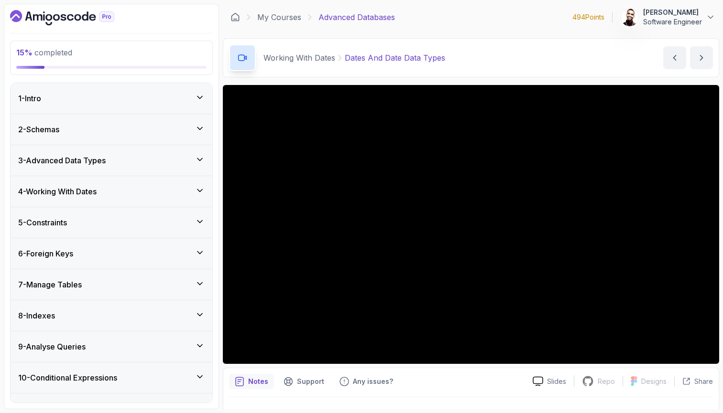
scroll to position [0, 0]
click at [131, 195] on div "4 - Working With Dates" at bounding box center [111, 191] width 186 height 11
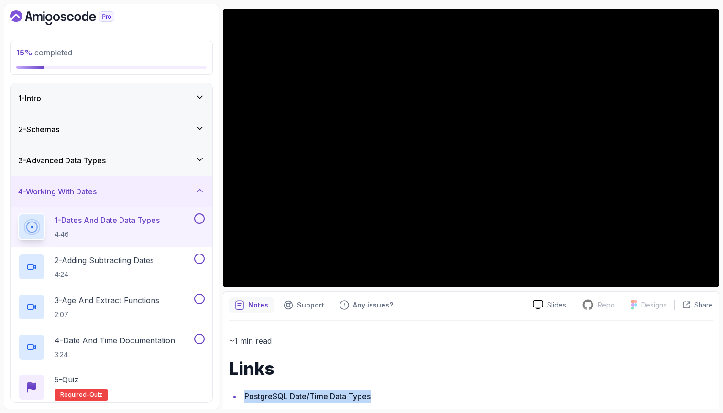
scroll to position [79, 0]
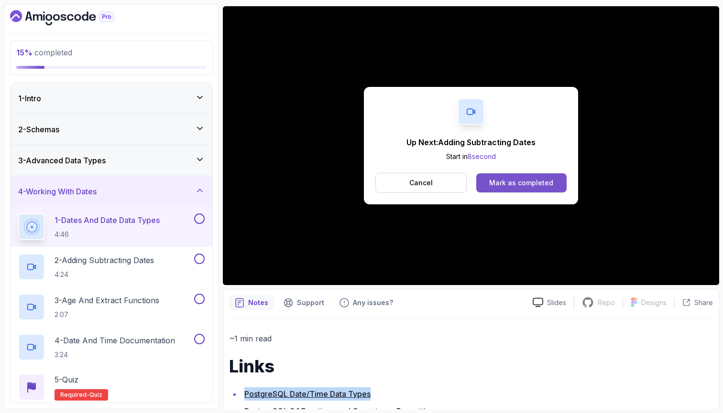
click at [486, 184] on button "Mark as completed" at bounding box center [521, 183] width 90 height 19
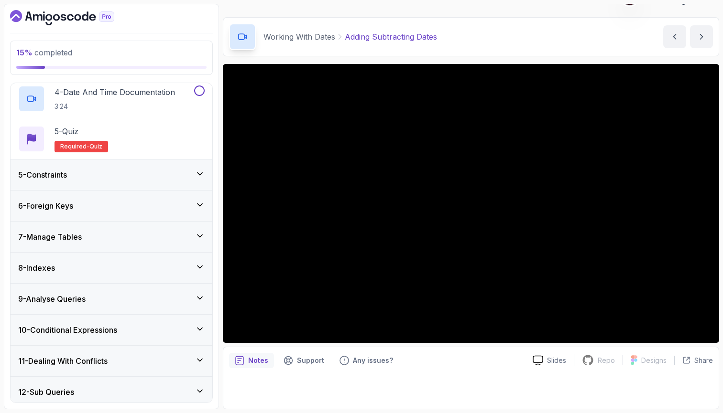
scroll to position [250, 0]
click at [187, 200] on div "6 - Foreign Keys" at bounding box center [111, 204] width 186 height 11
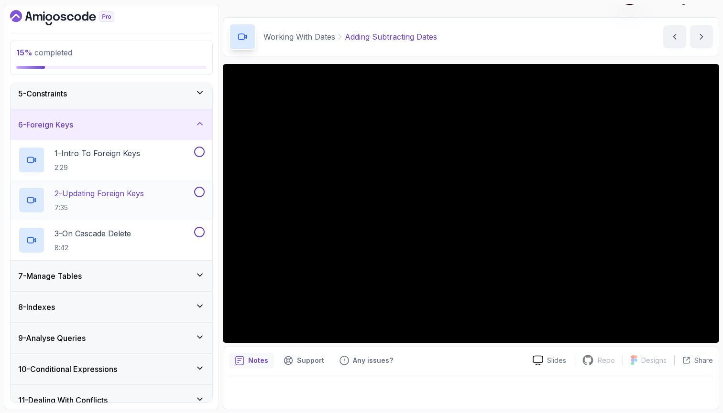
scroll to position [130, 0]
click at [111, 269] on div "7 - Manage Tables" at bounding box center [112, 276] width 202 height 31
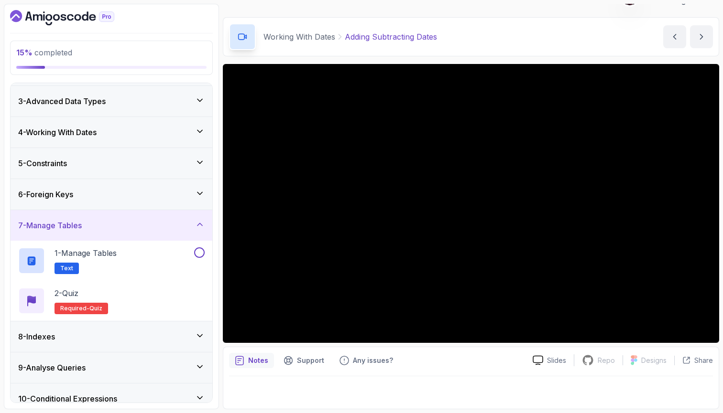
scroll to position [56, 0]
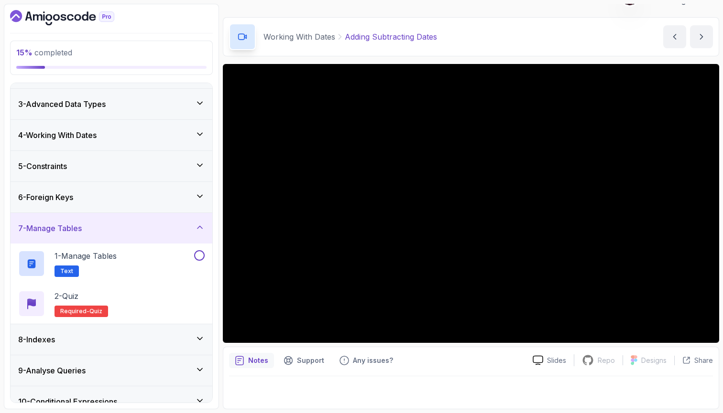
click at [138, 166] on div "5 - Constraints" at bounding box center [111, 166] width 186 height 11
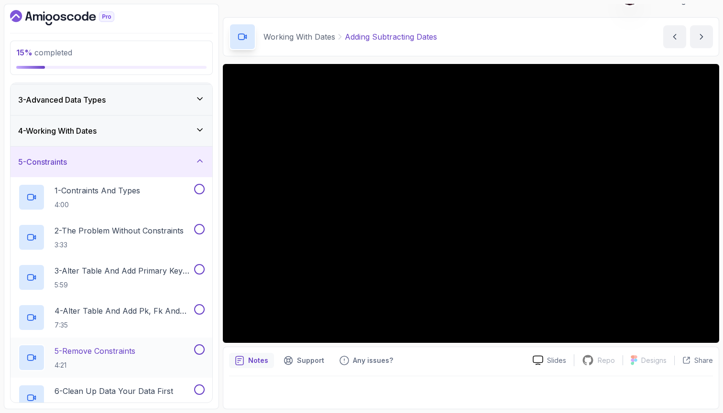
scroll to position [57, 0]
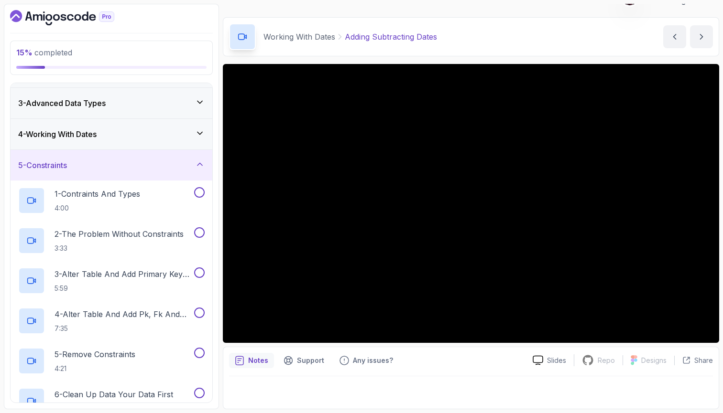
click at [142, 155] on div "5 - Constraints" at bounding box center [112, 165] width 202 height 31
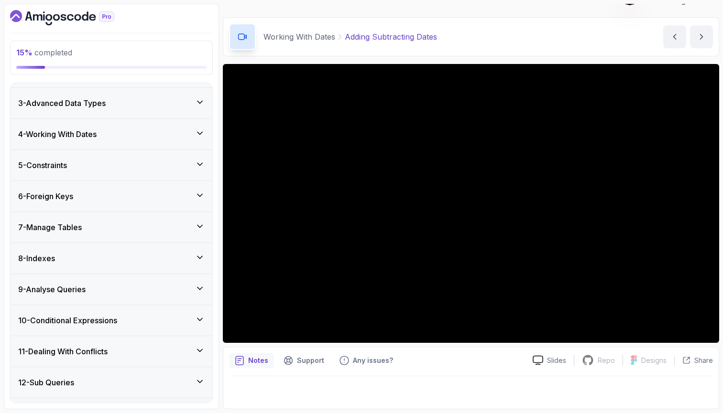
click at [132, 202] on div "6 - Foreign Keys" at bounding box center [111, 196] width 186 height 11
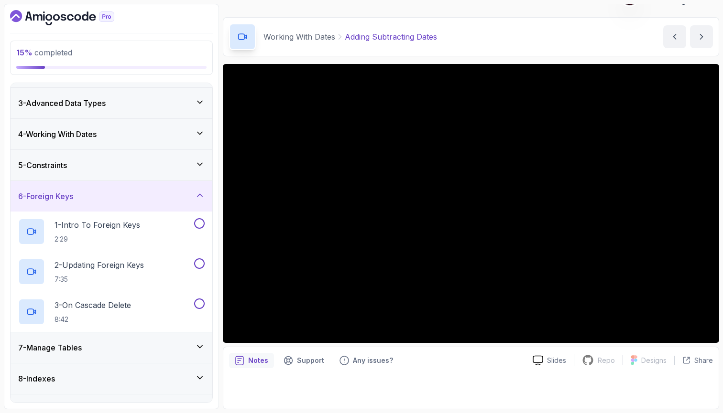
click at [132, 202] on div "6 - Foreign Keys" at bounding box center [111, 196] width 186 height 11
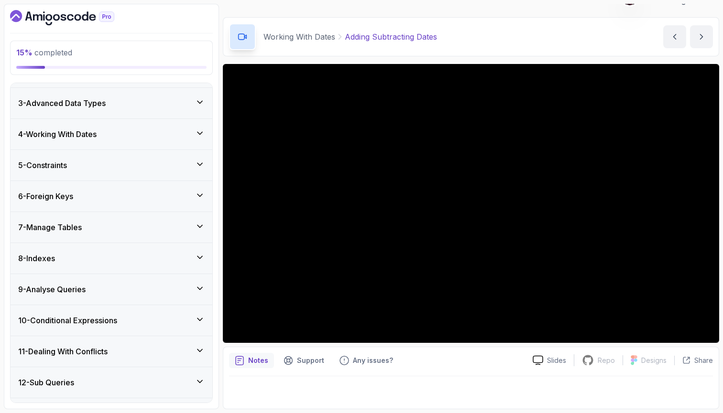
click at [109, 233] on div "7 - Manage Tables" at bounding box center [111, 227] width 186 height 11
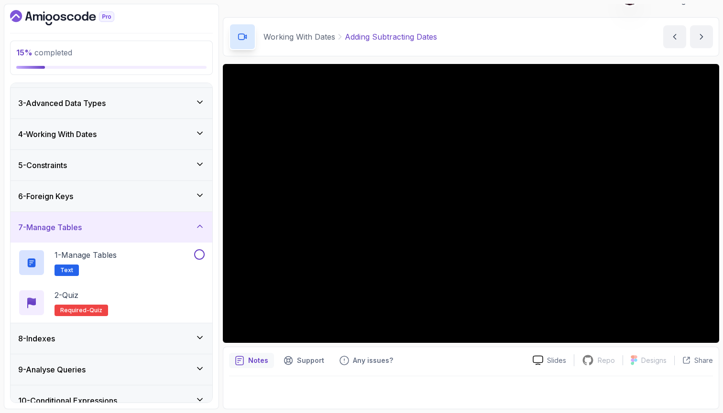
click at [109, 233] on div "7 - Manage Tables" at bounding box center [111, 227] width 186 height 11
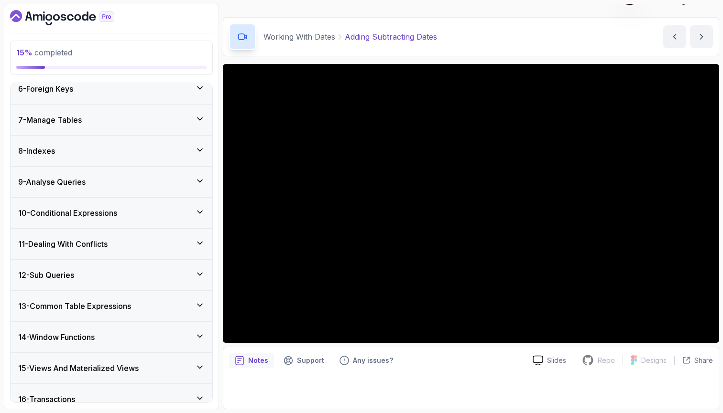
scroll to position [159, 0]
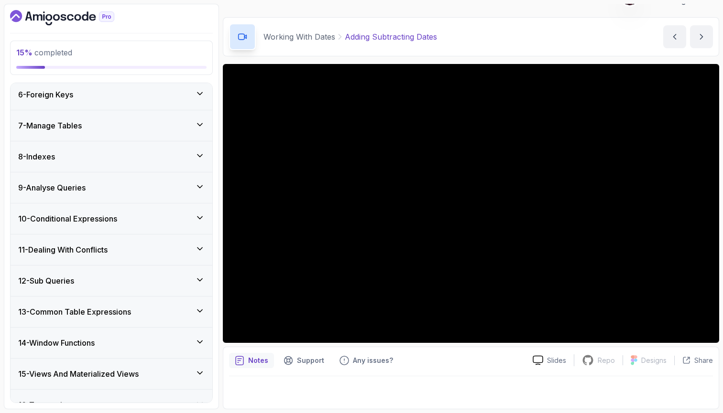
click at [109, 220] on h3 "10 - Conditional Expressions" at bounding box center [67, 218] width 99 height 11
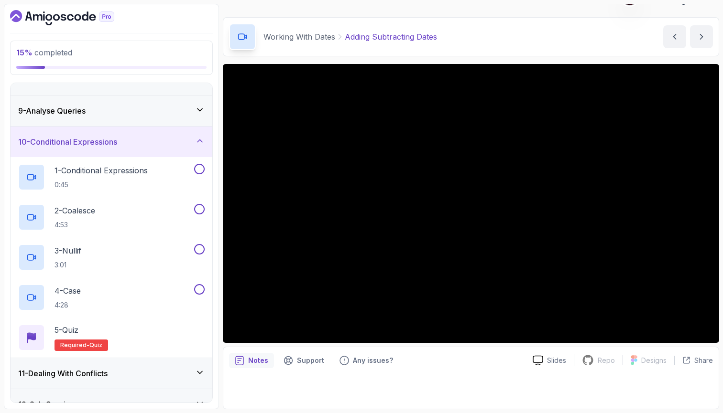
scroll to position [233, 0]
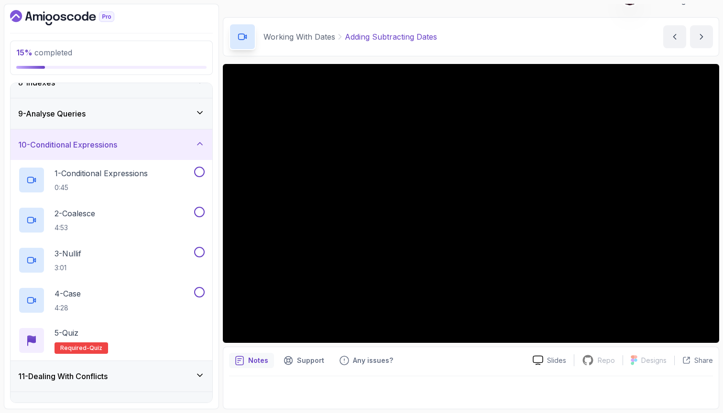
click at [111, 147] on h3 "10 - Conditional Expressions" at bounding box center [67, 144] width 99 height 11
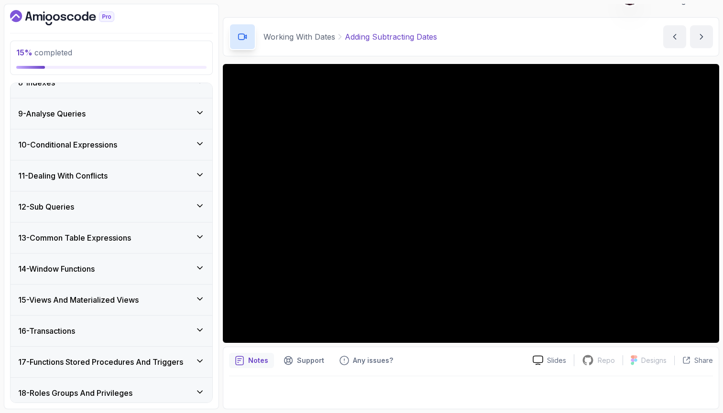
click at [120, 124] on div "9 - Analyse Queries" at bounding box center [112, 113] width 202 height 31
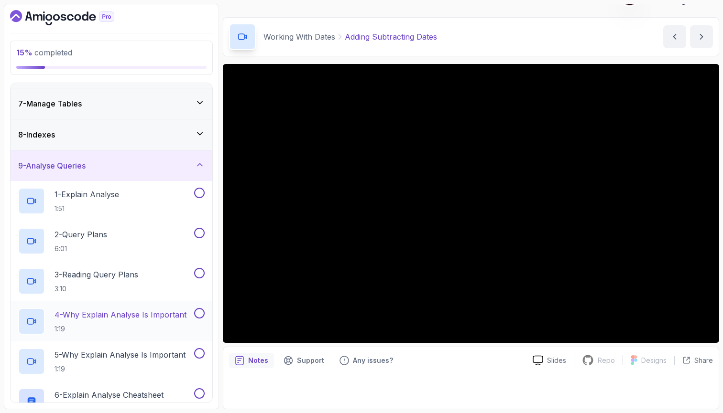
scroll to position [181, 0]
click at [157, 166] on div "9 - Analyse Queries" at bounding box center [111, 166] width 186 height 11
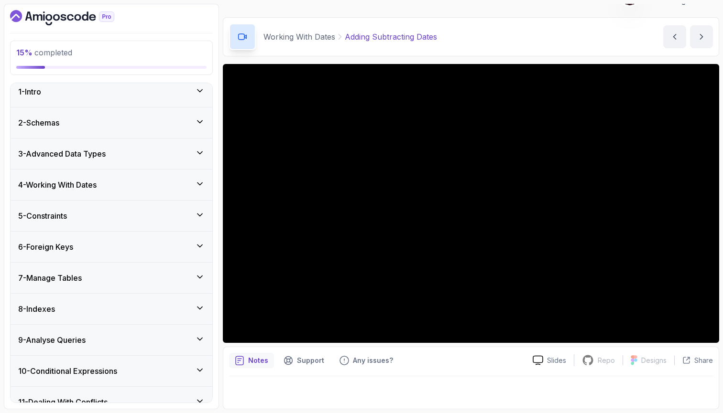
scroll to position [6, 0]
click at [142, 185] on div "4 - Working With Dates" at bounding box center [111, 185] width 186 height 11
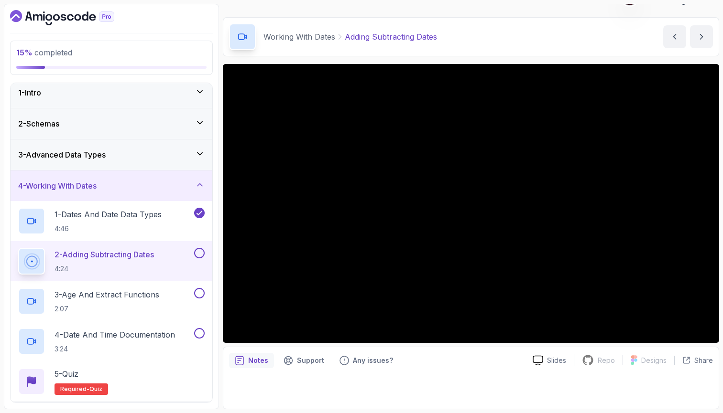
click at [169, 154] on div "3 - Advanced Data Types" at bounding box center [111, 154] width 186 height 11
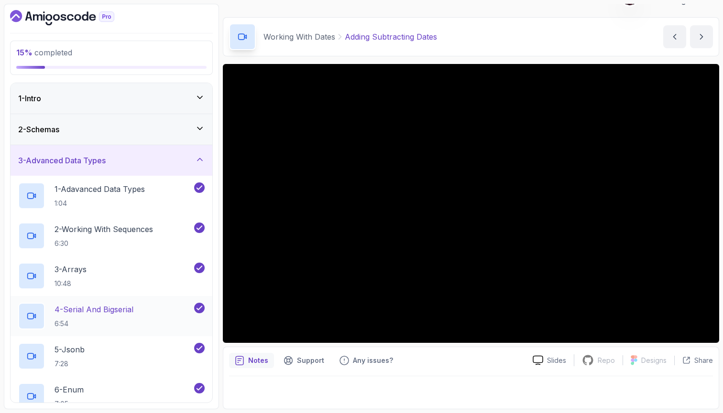
scroll to position [0, 0]
click at [149, 172] on div "3 - Advanced Data Types" at bounding box center [112, 160] width 202 height 31
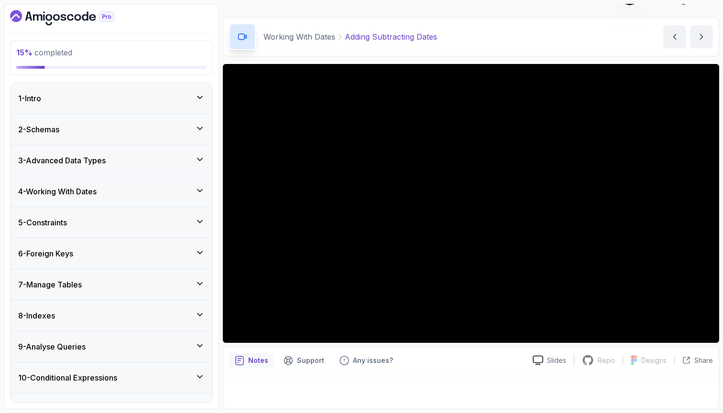
click at [149, 172] on div "3 - Advanced Data Types" at bounding box center [112, 160] width 202 height 31
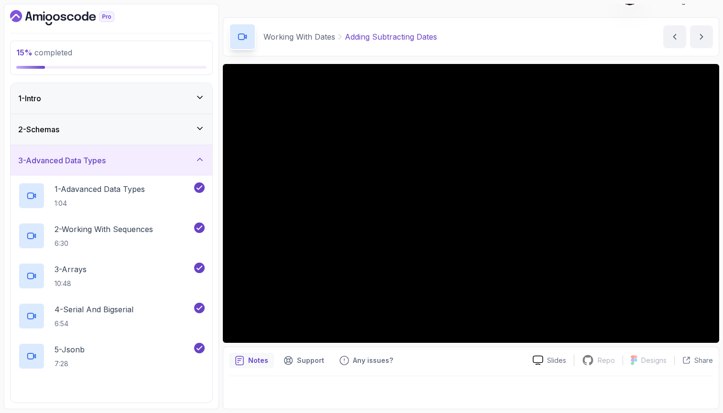
click at [149, 172] on div "3 - Advanced Data Types" at bounding box center [112, 160] width 202 height 31
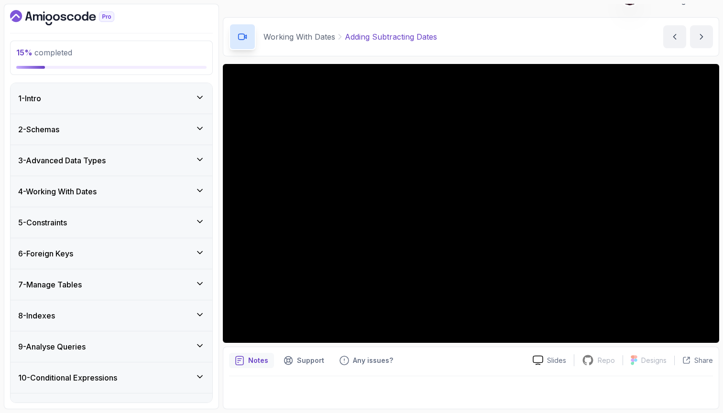
click at [147, 195] on div "4 - Working With Dates" at bounding box center [111, 191] width 186 height 11
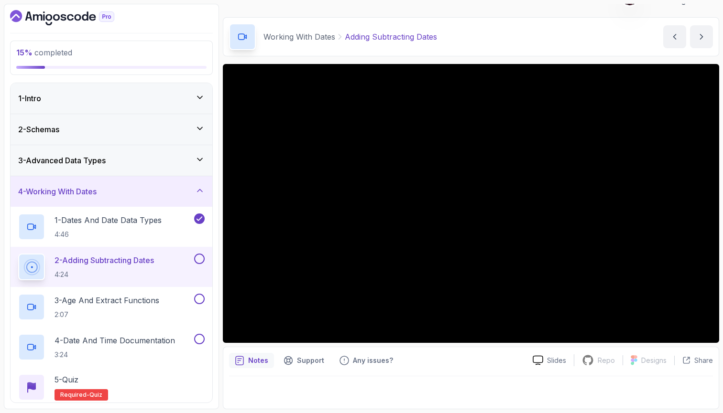
click at [147, 195] on div "4 - Working With Dates" at bounding box center [111, 191] width 186 height 11
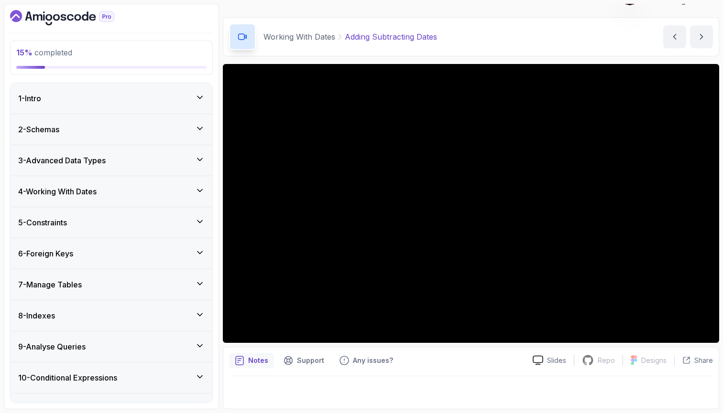
click at [126, 219] on div "5 - Constraints" at bounding box center [111, 222] width 186 height 11
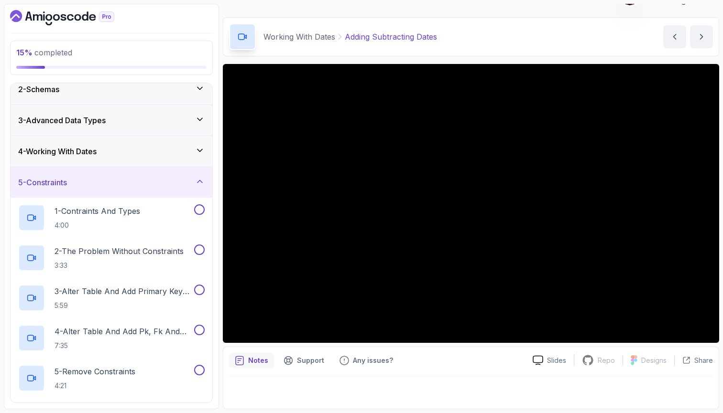
scroll to position [33, 0]
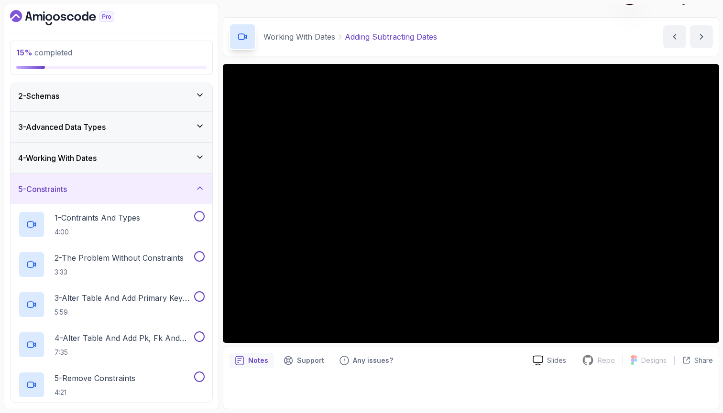
click at [144, 178] on div "5 - Constraints" at bounding box center [112, 189] width 202 height 31
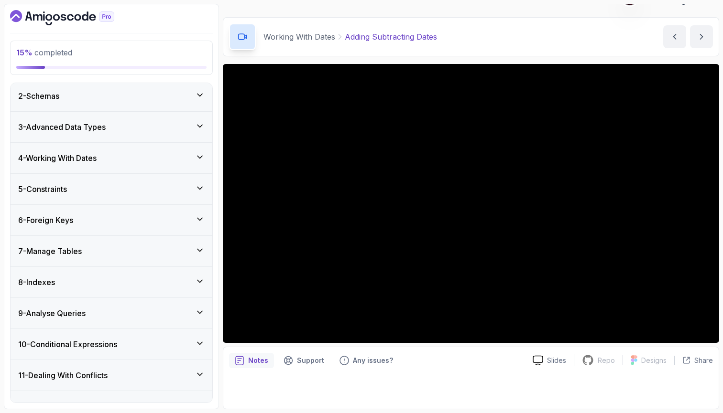
click at [159, 160] on div "4 - Working With Dates" at bounding box center [111, 157] width 186 height 11
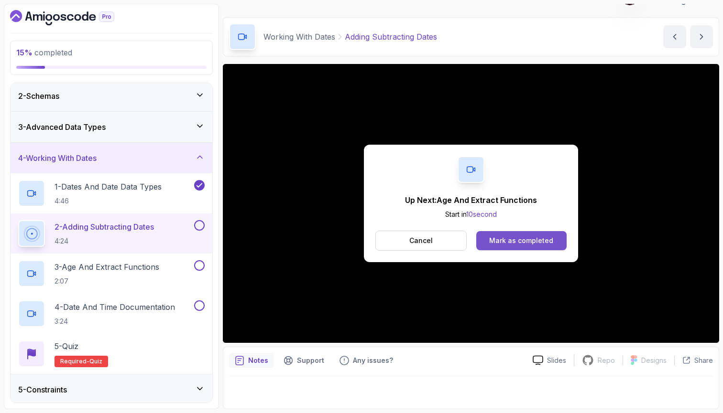
click at [514, 240] on div "Mark as completed" at bounding box center [521, 241] width 64 height 10
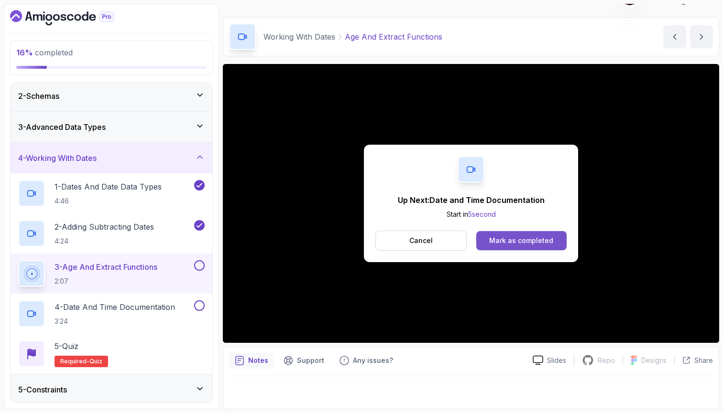
click at [527, 240] on div "Mark as completed" at bounding box center [521, 241] width 64 height 10
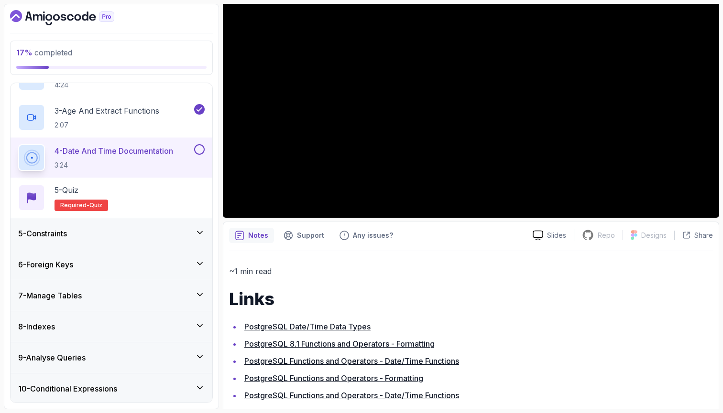
scroll to position [192, 0]
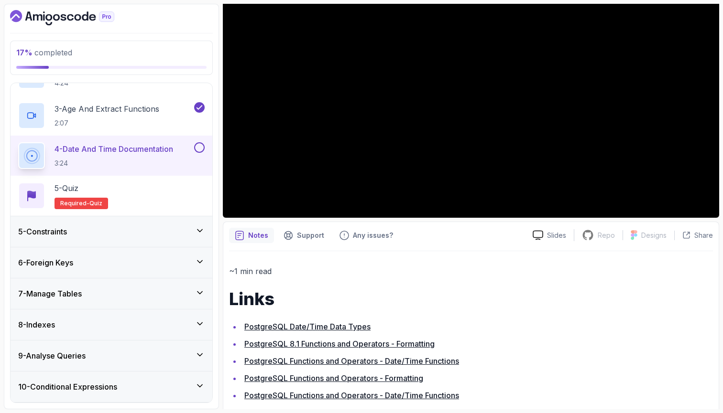
click at [176, 297] on div "7 - Manage Tables" at bounding box center [111, 293] width 186 height 11
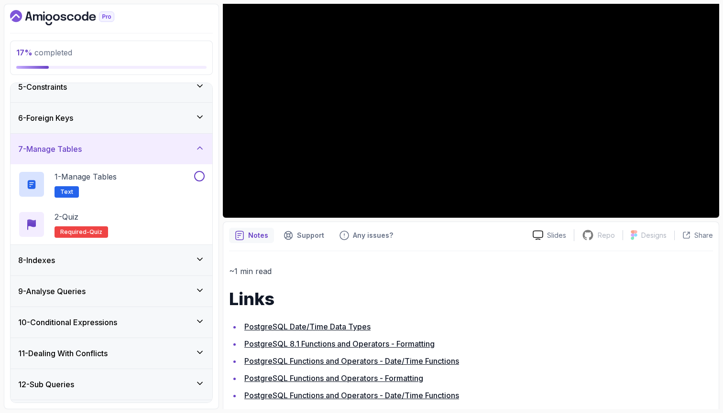
scroll to position [130, 0]
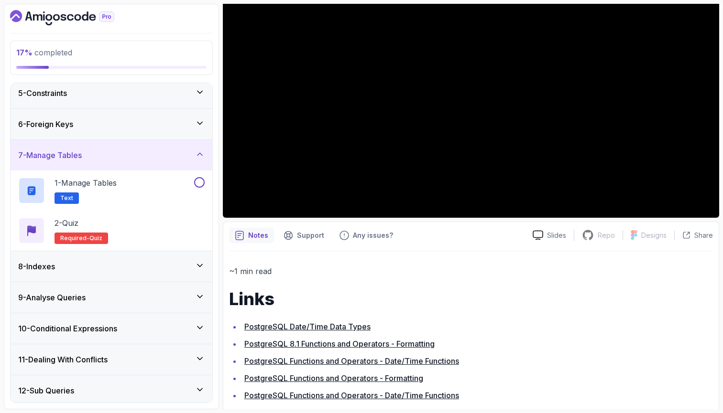
click at [168, 164] on div "7 - Manage Tables" at bounding box center [112, 155] width 202 height 31
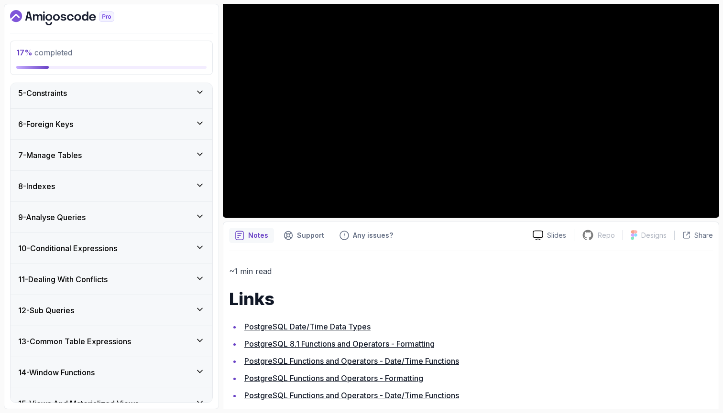
click at [151, 185] on div "8 - Indexes" at bounding box center [111, 186] width 186 height 11
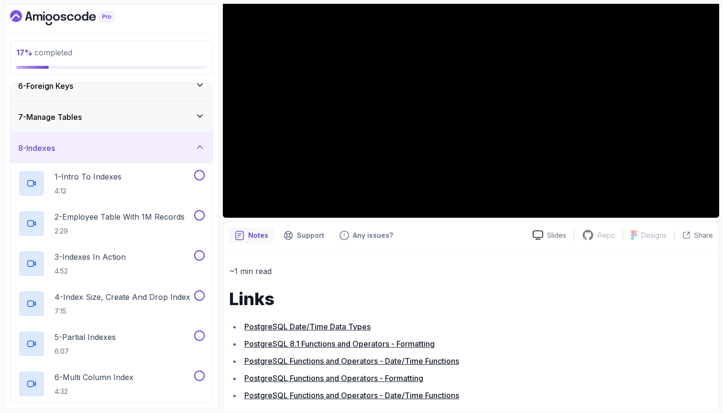
scroll to position [150, 0]
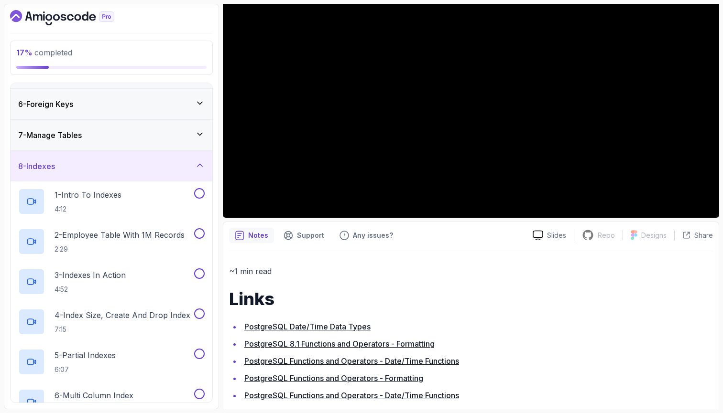
click at [154, 174] on div "8 - Indexes" at bounding box center [112, 166] width 202 height 31
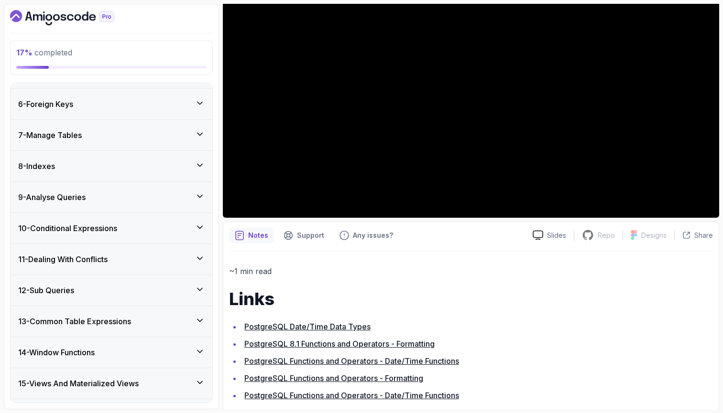
click at [141, 208] on div "9 - Analyse Queries" at bounding box center [112, 197] width 202 height 31
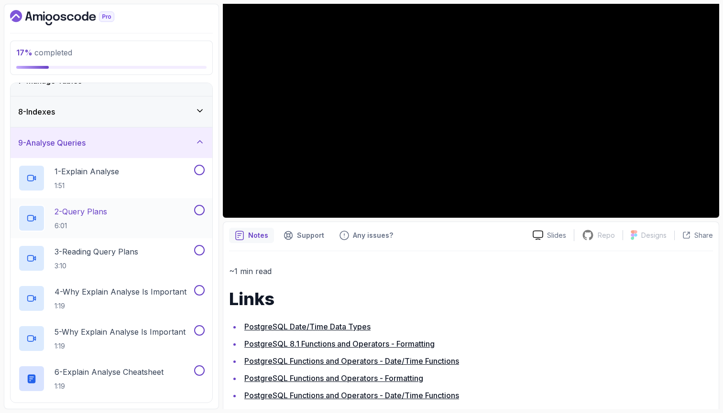
scroll to position [203, 0]
click at [146, 151] on div "9 - Analyse Queries" at bounding box center [112, 144] width 202 height 31
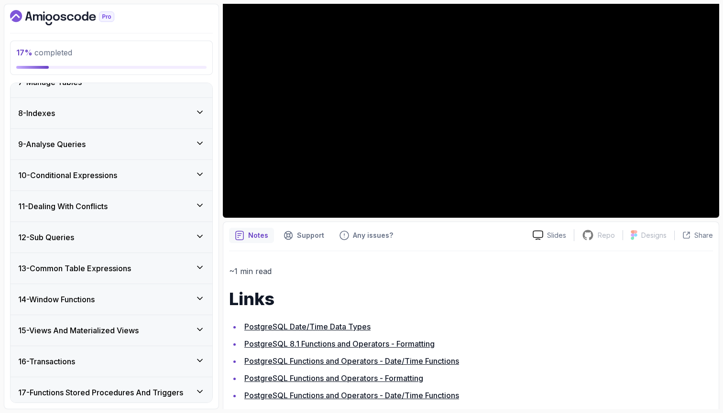
click at [129, 180] on div "10 - Conditional Expressions" at bounding box center [111, 175] width 186 height 11
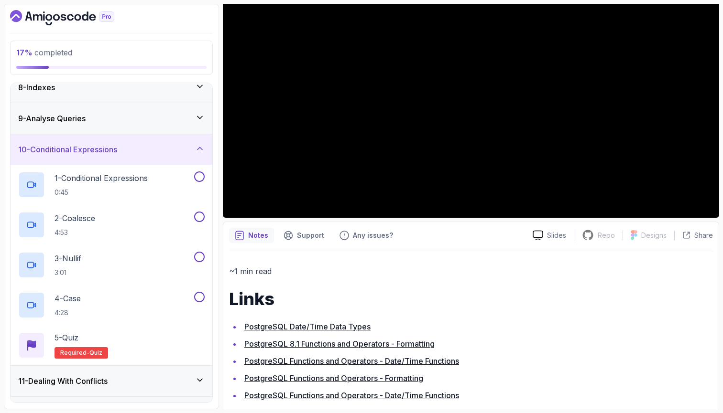
scroll to position [237, 0]
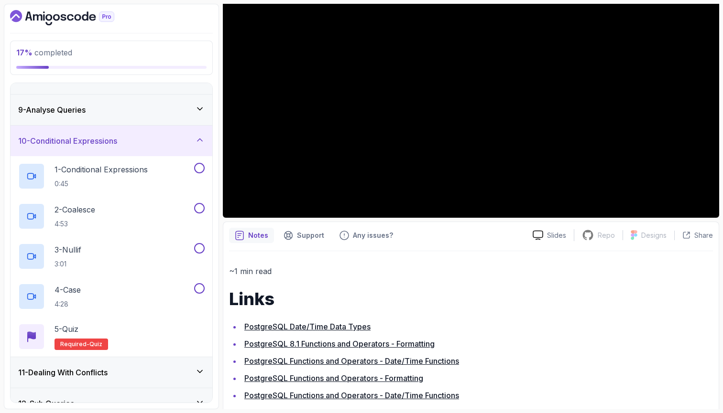
click at [134, 144] on div "10 - Conditional Expressions" at bounding box center [111, 140] width 186 height 11
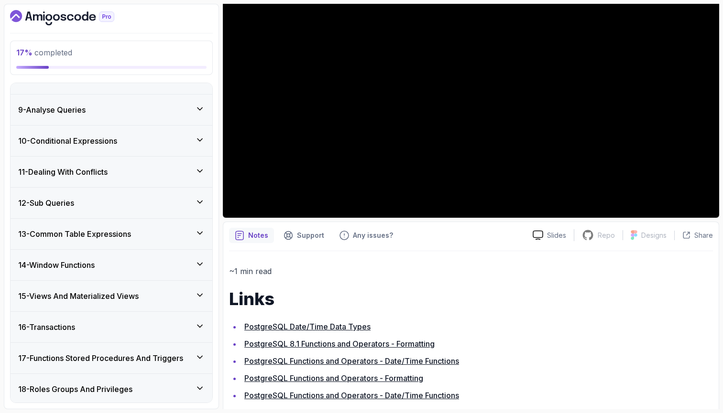
click at [133, 144] on div "10 - Conditional Expressions" at bounding box center [111, 140] width 186 height 11
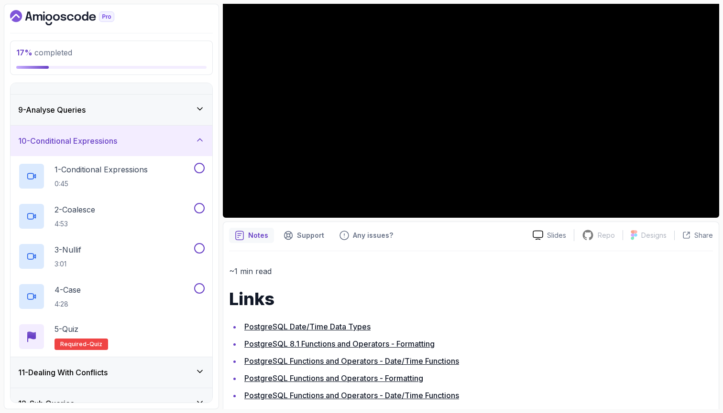
click at [133, 144] on div "10 - Conditional Expressions" at bounding box center [111, 140] width 186 height 11
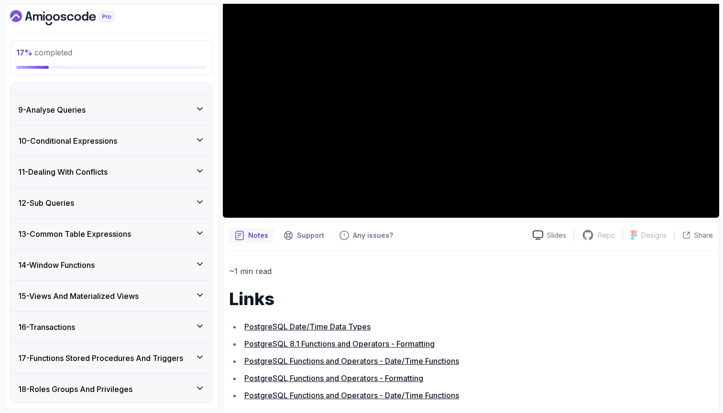
click at [117, 181] on div "11 - Dealing With Conflicts" at bounding box center [112, 172] width 202 height 31
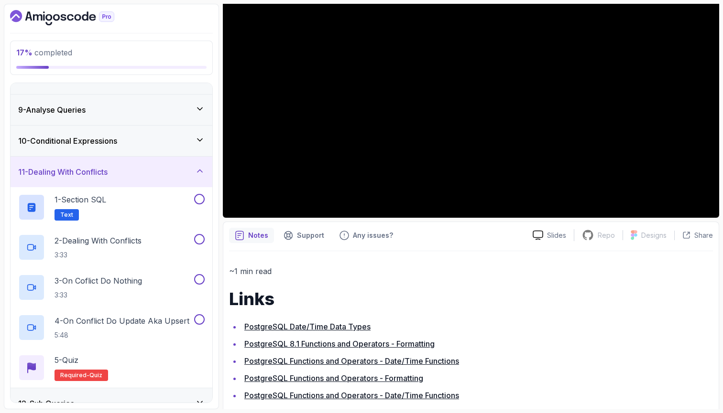
click at [117, 181] on div "11 - Dealing With Conflicts" at bounding box center [112, 172] width 202 height 31
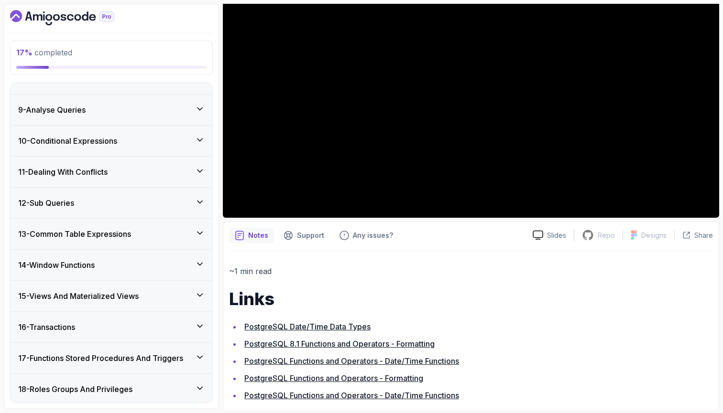
click at [108, 205] on div "12 - Sub Queries" at bounding box center [111, 202] width 186 height 11
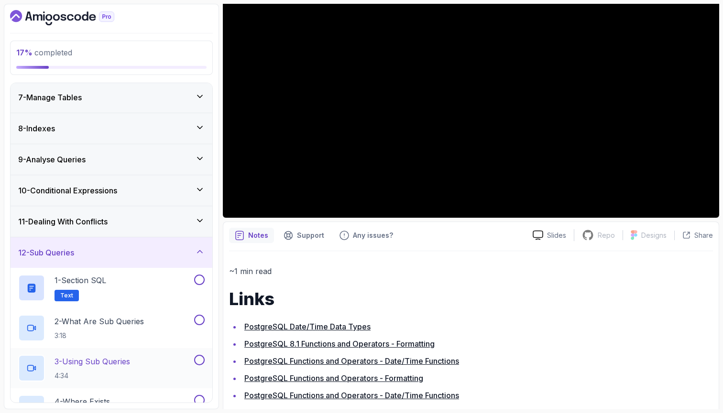
scroll to position [167, 0]
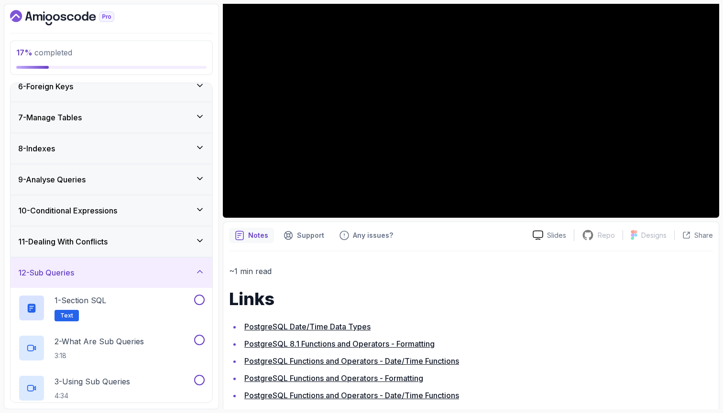
click at [91, 269] on div "12 - Sub Queries" at bounding box center [111, 272] width 186 height 11
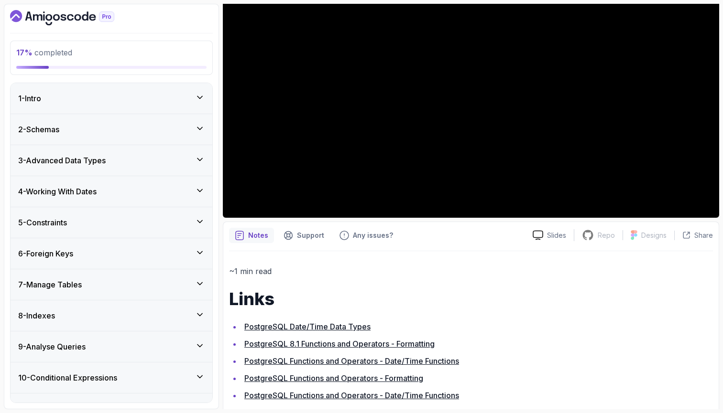
scroll to position [0, 0]
click at [420, 302] on h1 "Links" at bounding box center [471, 299] width 484 height 19
click at [83, 251] on div "6 - Foreign Keys" at bounding box center [111, 253] width 186 height 11
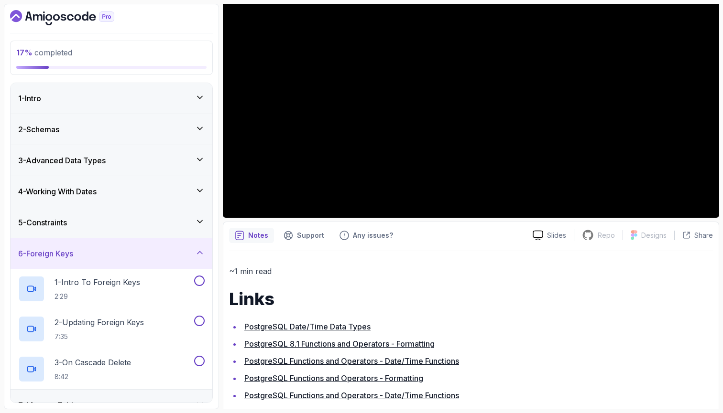
click at [83, 251] on div "6 - Foreign Keys" at bounding box center [111, 253] width 186 height 11
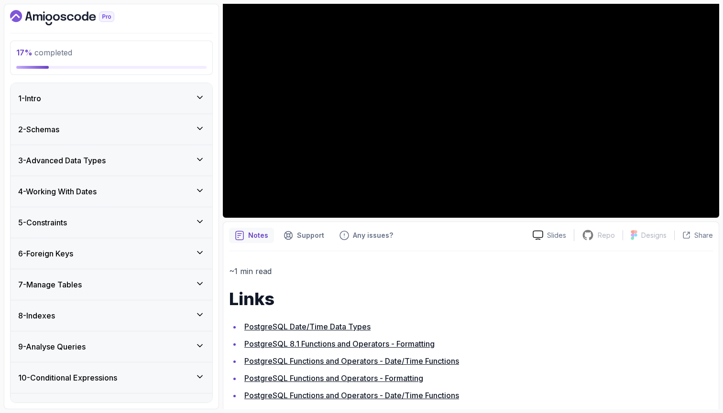
click at [69, 284] on h3 "7 - Manage Tables" at bounding box center [50, 284] width 64 height 11
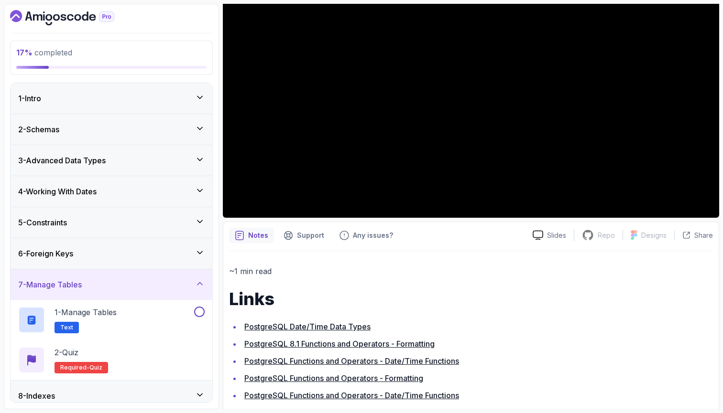
click at [69, 284] on h3 "7 - Manage Tables" at bounding box center [50, 284] width 64 height 11
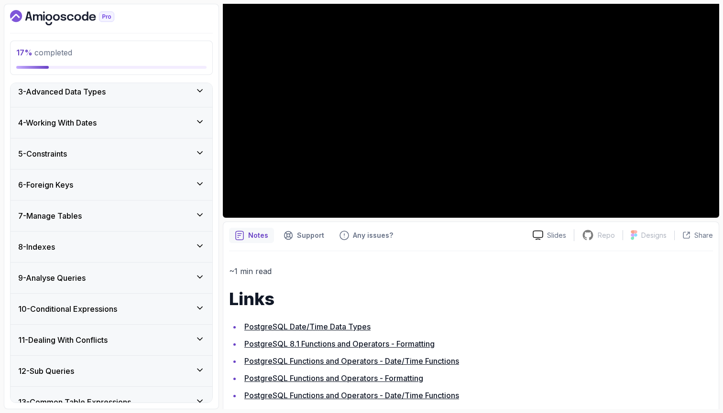
scroll to position [108, 0]
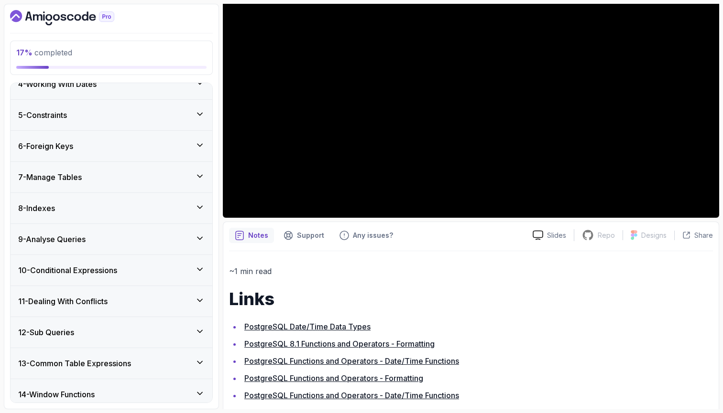
click at [96, 220] on div "8 - Indexes" at bounding box center [112, 208] width 202 height 31
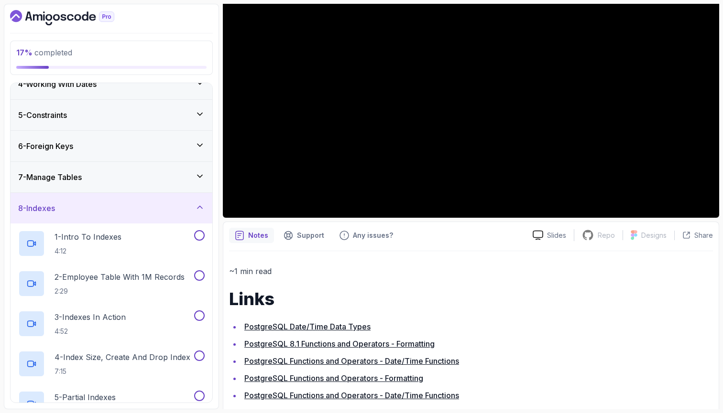
click at [96, 220] on div "8 - Indexes" at bounding box center [112, 208] width 202 height 31
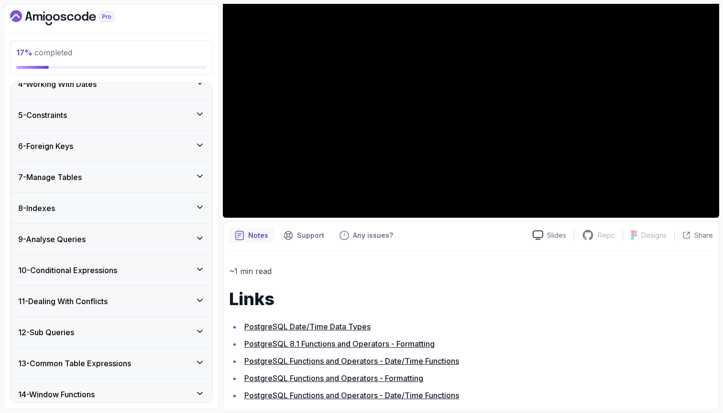
click at [92, 247] on div "9 - Analyse Queries" at bounding box center [112, 239] width 202 height 31
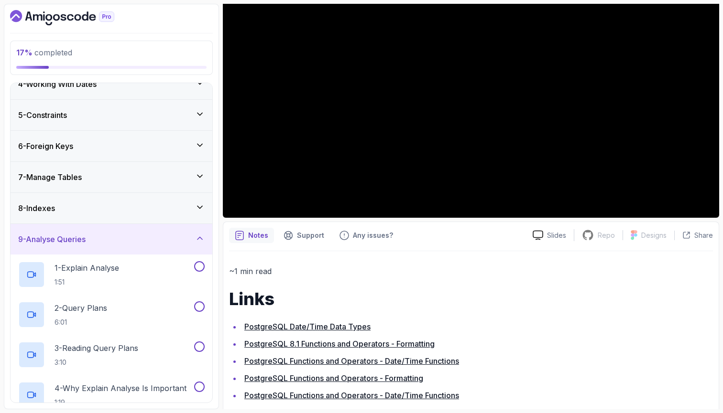
click at [92, 247] on div "9 - Analyse Queries" at bounding box center [112, 239] width 202 height 31
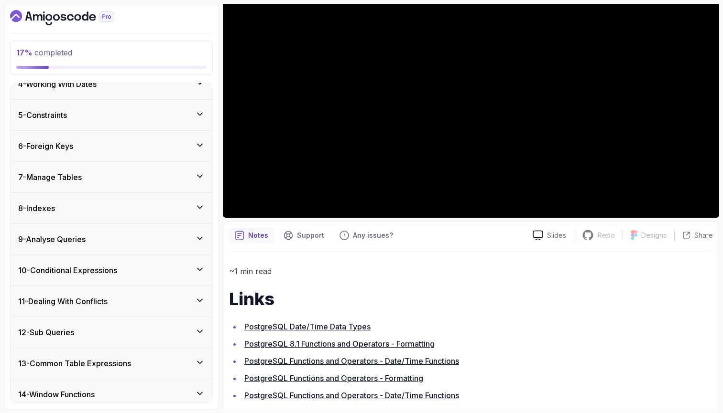
click at [92, 247] on div "9 - Analyse Queries" at bounding box center [112, 239] width 202 height 31
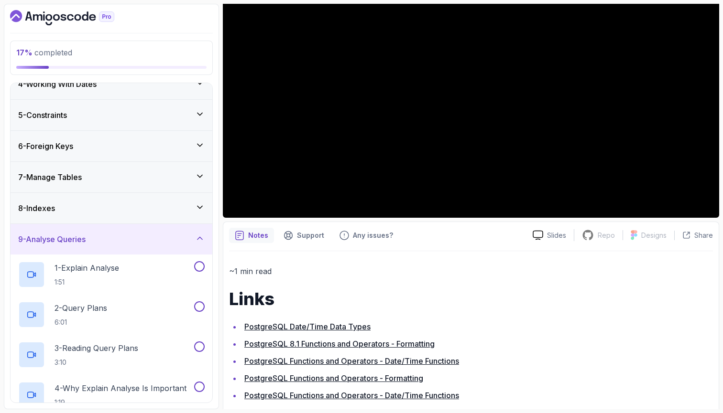
click at [92, 247] on div "9 - Analyse Queries" at bounding box center [112, 239] width 202 height 31
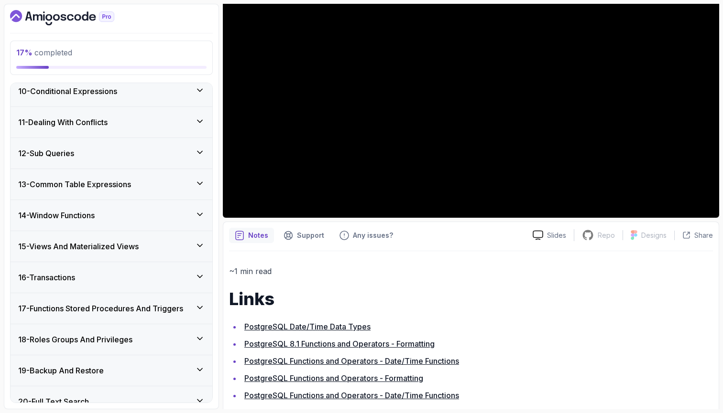
scroll to position [287, 0]
click at [90, 264] on div "16 - Transactions" at bounding box center [112, 277] width 202 height 31
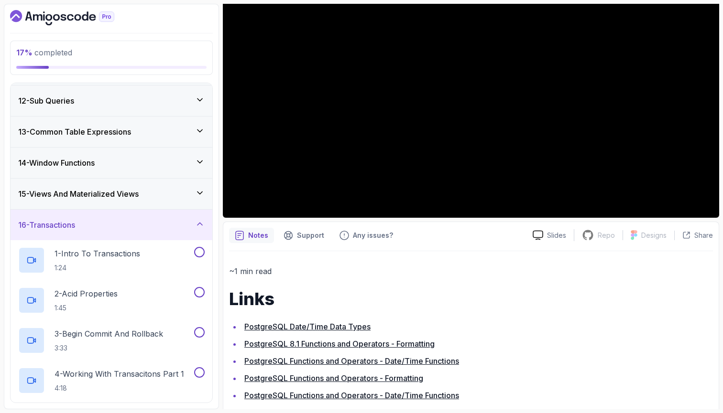
scroll to position [338, 0]
click at [112, 225] on div "16 - Transactions" at bounding box center [111, 226] width 186 height 11
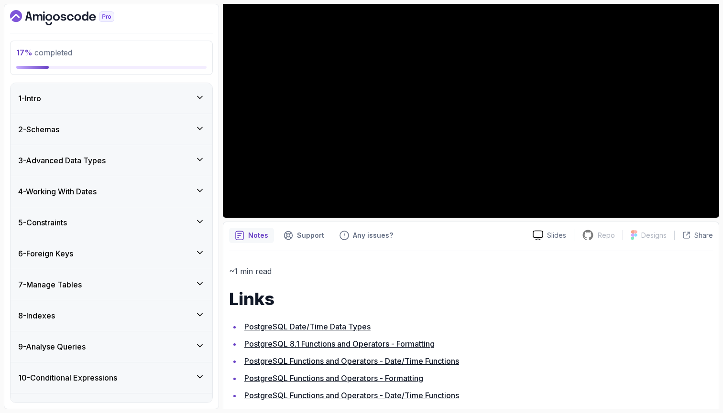
scroll to position [0, 0]
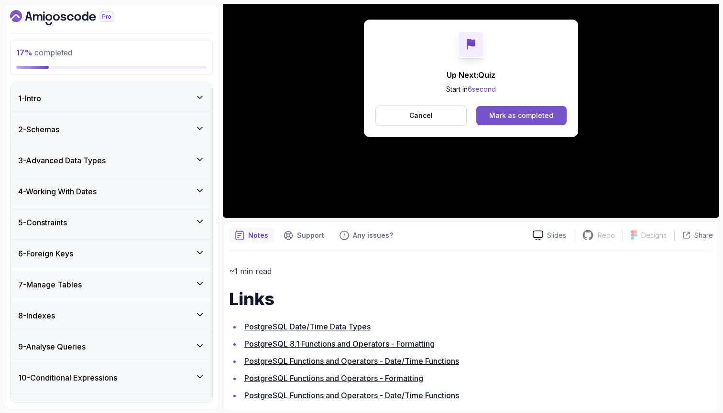
click at [510, 109] on button "Mark as completed" at bounding box center [521, 115] width 90 height 19
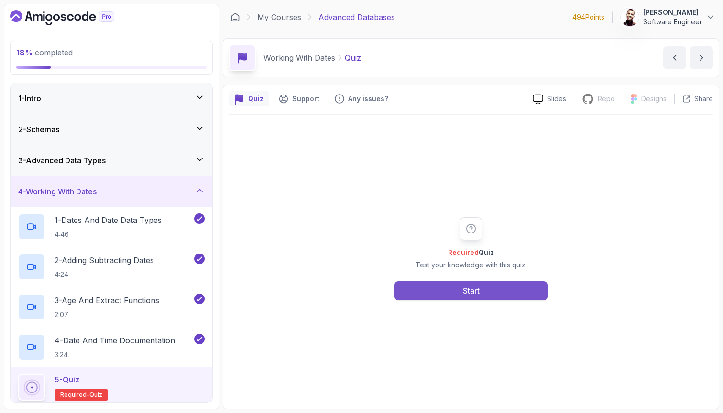
click at [467, 286] on div "Start" at bounding box center [471, 290] width 17 height 11
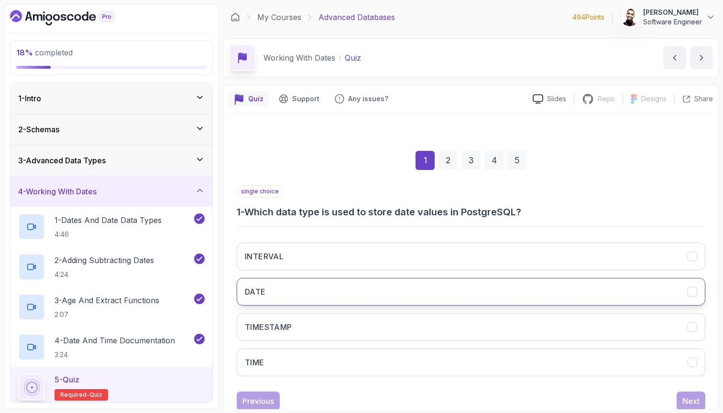
click at [329, 291] on button "DATE" at bounding box center [471, 292] width 468 height 28
click at [686, 402] on div "Next" at bounding box center [690, 401] width 17 height 11
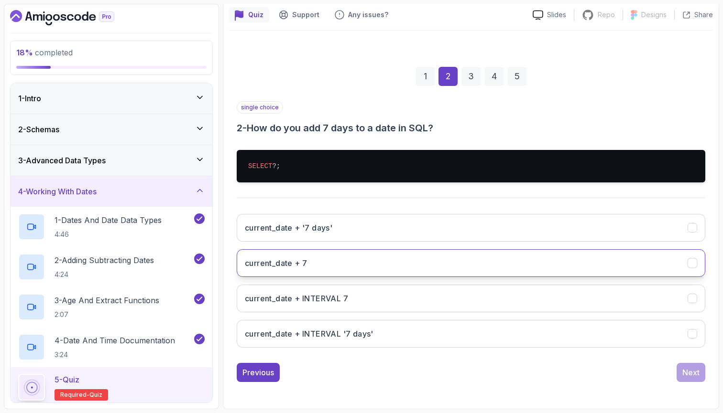
scroll to position [84, 0]
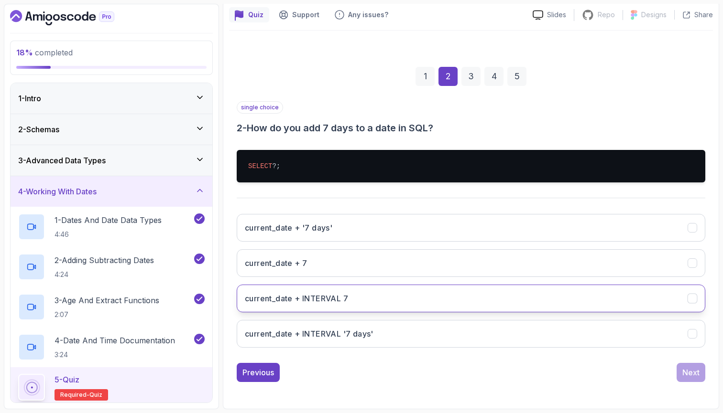
click at [524, 297] on button "current_date + INTERVAL 7" at bounding box center [471, 299] width 468 height 28
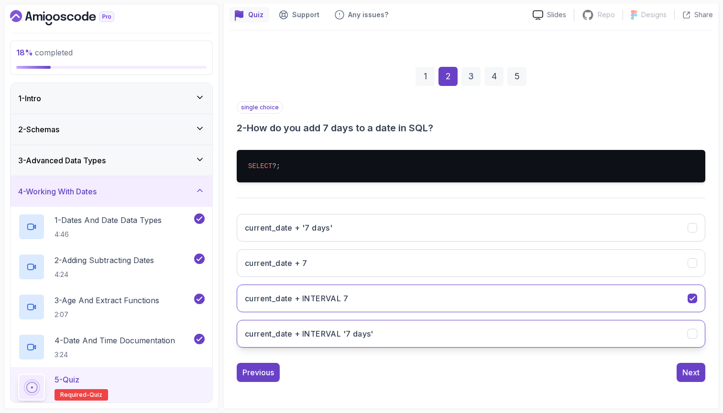
click at [467, 334] on button "current_date + INTERVAL '7 days'" at bounding box center [471, 334] width 468 height 28
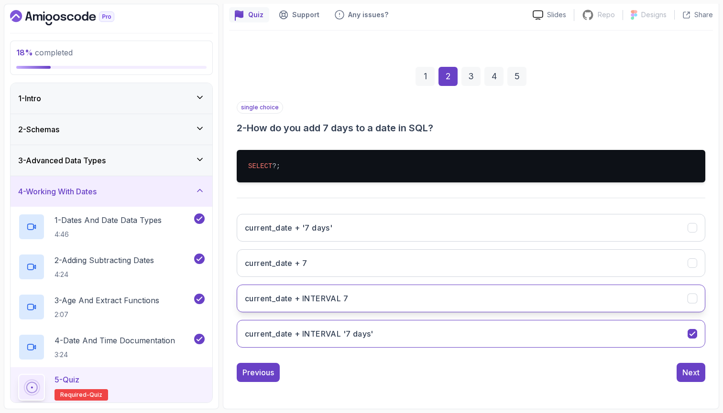
click at [495, 312] on button "current_date + INTERVAL 7" at bounding box center [471, 299] width 468 height 28
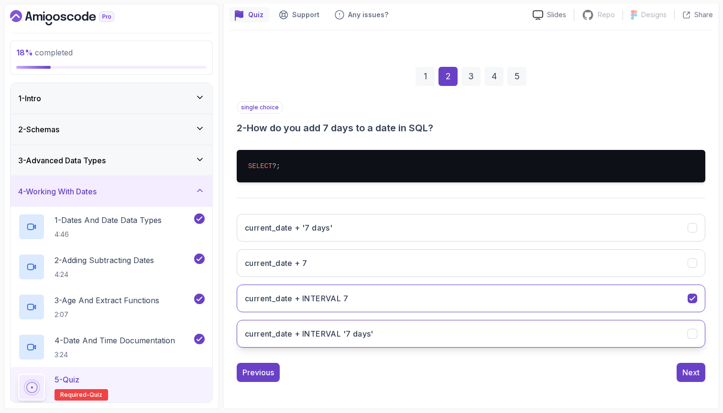
click at [480, 339] on button "current_date + INTERVAL '7 days'" at bounding box center [471, 334] width 468 height 28
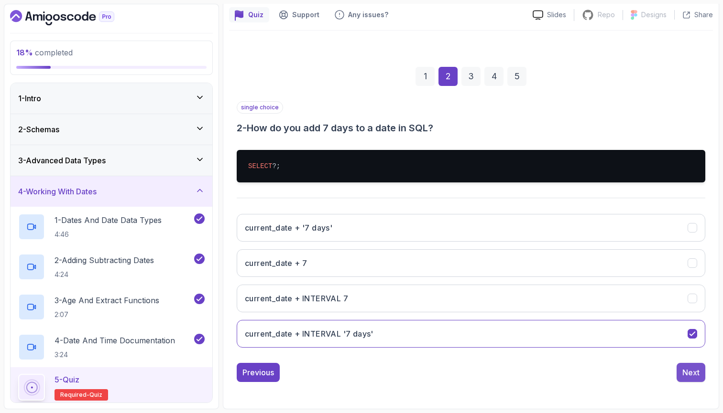
click at [694, 368] on div "Next" at bounding box center [690, 372] width 17 height 11
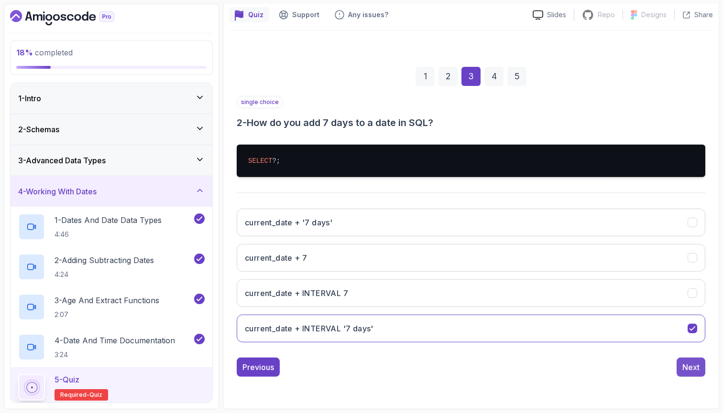
scroll to position [29, 0]
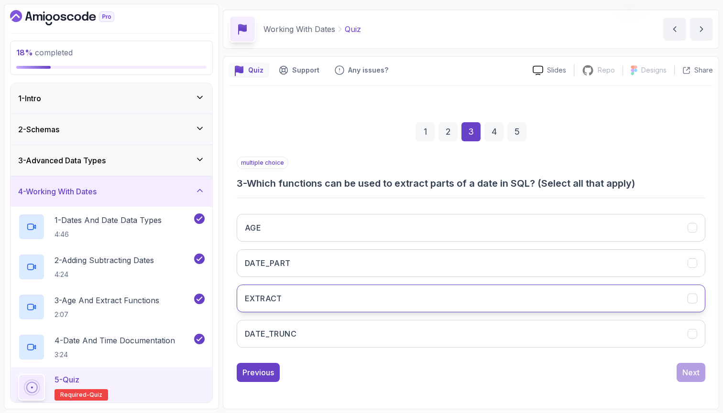
click at [454, 286] on button "EXTRACT" at bounding box center [471, 299] width 468 height 28
click at [690, 374] on div "Next" at bounding box center [690, 372] width 17 height 11
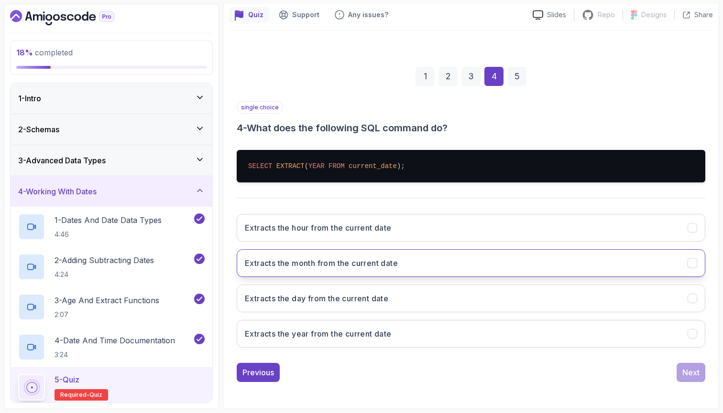
scroll to position [84, 0]
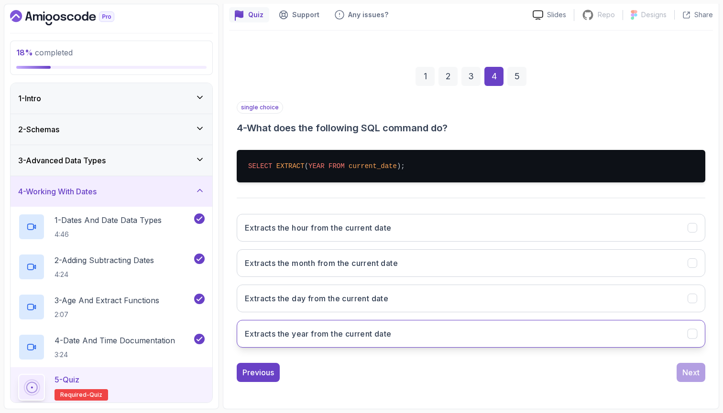
click at [600, 338] on button "Extracts the year from the current date" at bounding box center [471, 334] width 468 height 28
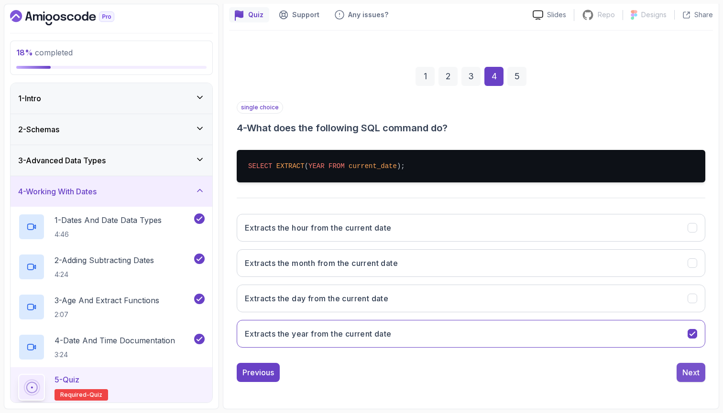
click at [689, 369] on div "Next" at bounding box center [690, 372] width 17 height 11
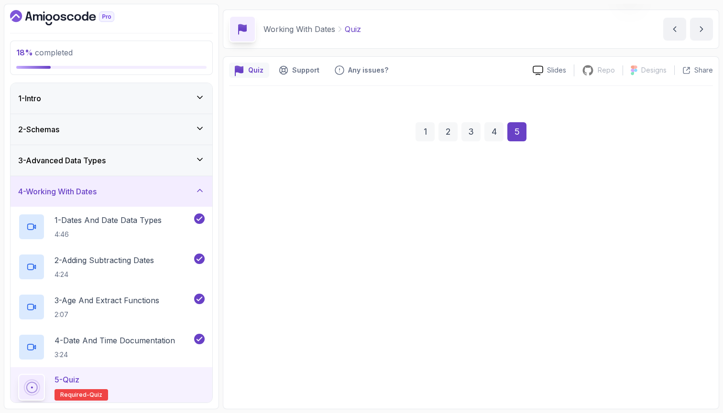
scroll to position [29, 0]
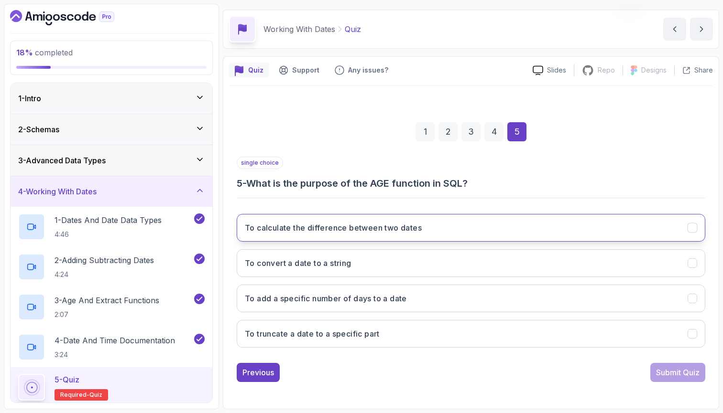
click at [614, 230] on button "To calculate the difference between two dates" at bounding box center [471, 228] width 468 height 28
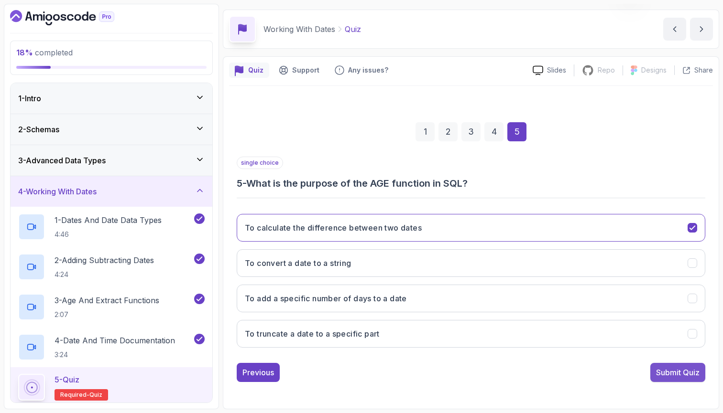
click at [664, 372] on div "Submit Quiz" at bounding box center [677, 372] width 43 height 11
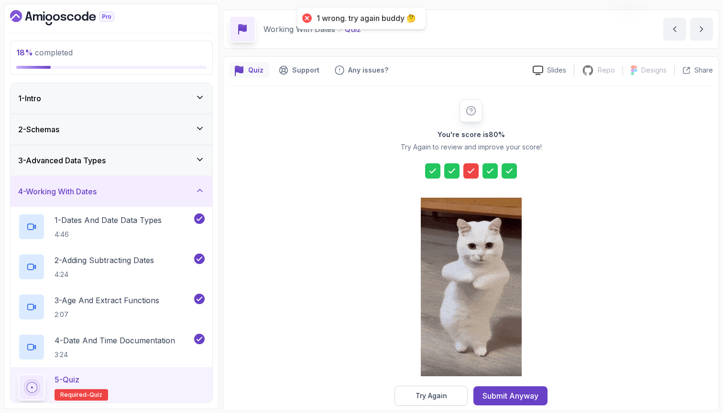
click at [474, 176] on div at bounding box center [470, 170] width 15 height 15
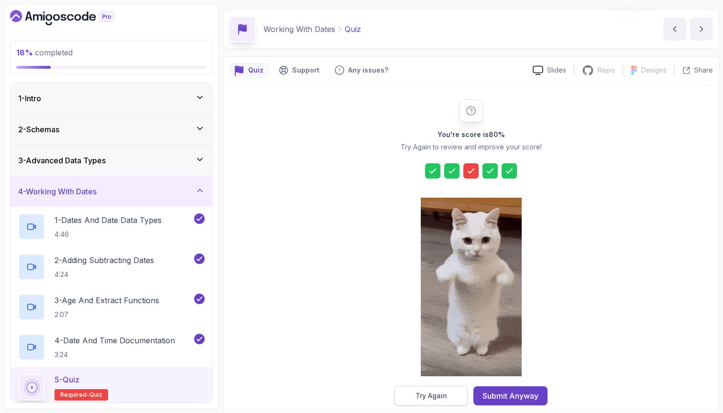
click at [439, 394] on div "Try Again" at bounding box center [431, 396] width 32 height 10
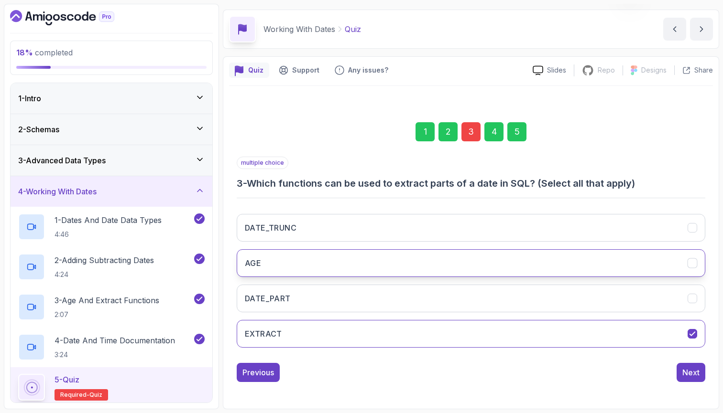
click at [486, 262] on button "AGE" at bounding box center [471, 264] width 468 height 28
click at [695, 374] on div "Next" at bounding box center [690, 372] width 17 height 11
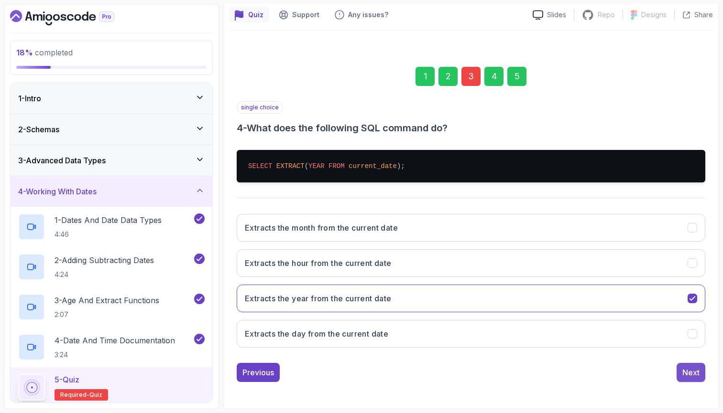
click at [692, 375] on div "Next" at bounding box center [690, 372] width 17 height 11
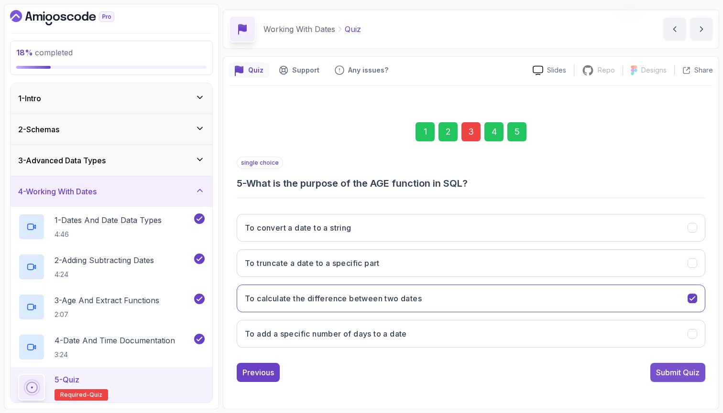
click at [688, 380] on button "Submit Quiz" at bounding box center [677, 372] width 55 height 19
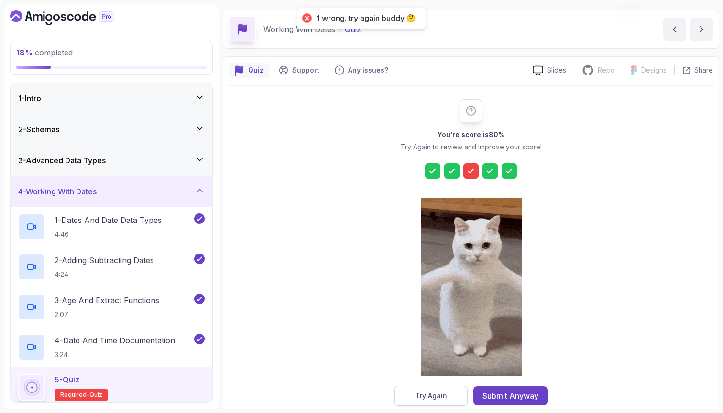
click at [442, 394] on div "Try Again" at bounding box center [431, 396] width 32 height 10
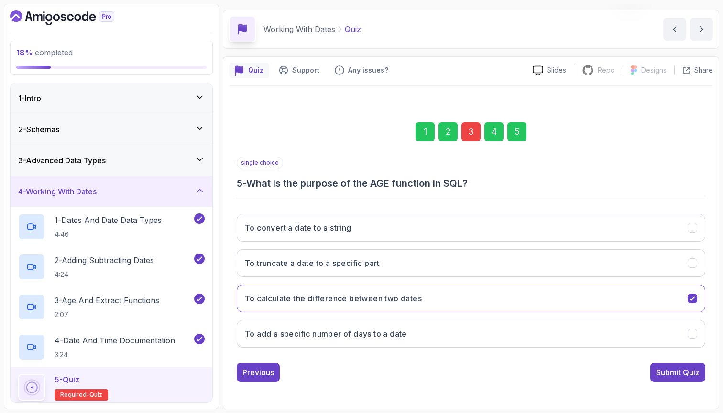
click at [470, 125] on div "3" at bounding box center [470, 131] width 19 height 19
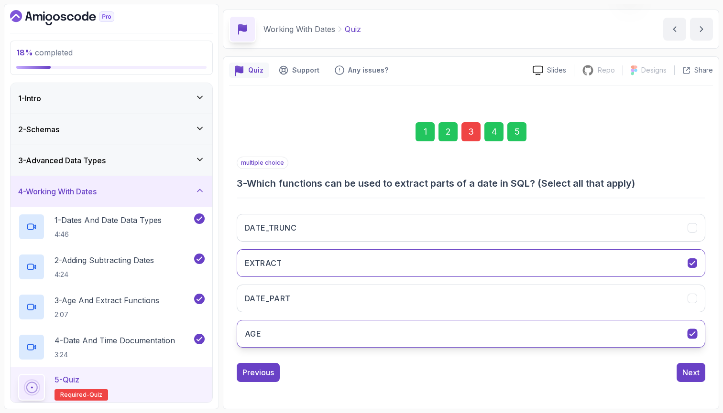
click at [546, 327] on button "AGE" at bounding box center [471, 334] width 468 height 28
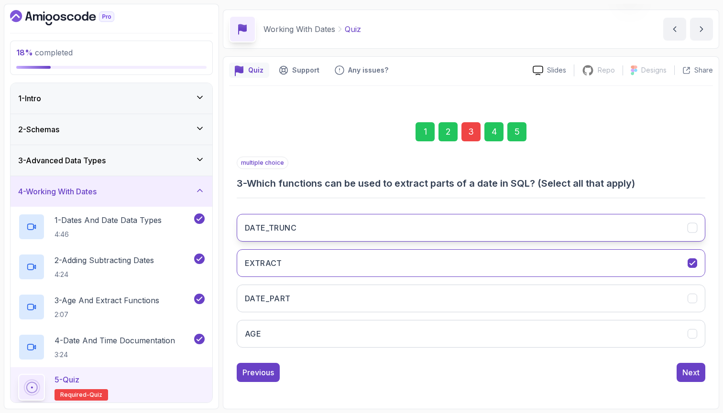
click at [545, 228] on button "DATE_TRUNC" at bounding box center [471, 228] width 468 height 28
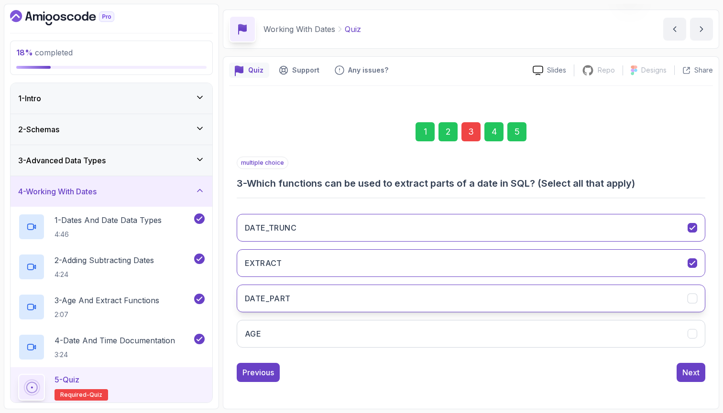
click at [565, 298] on button "DATE_PART" at bounding box center [471, 299] width 468 height 28
click at [683, 372] on div "Next" at bounding box center [690, 372] width 17 height 11
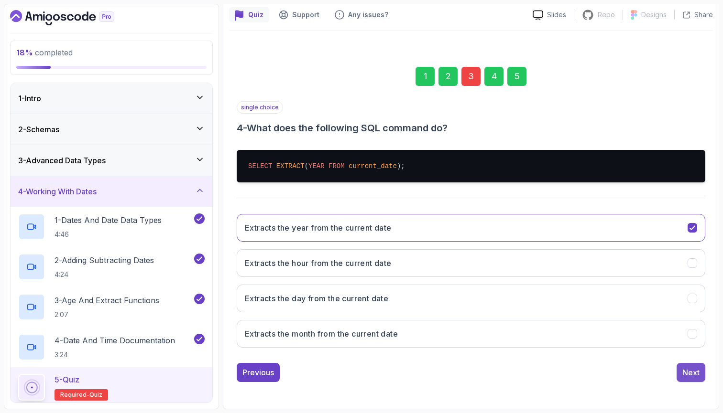
click at [691, 369] on div "Next" at bounding box center [690, 372] width 17 height 11
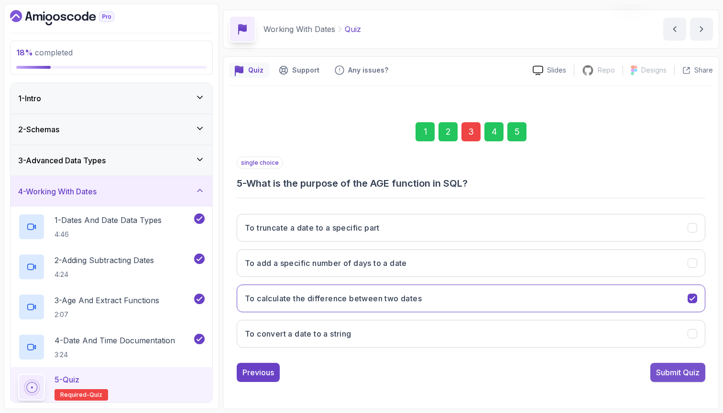
click at [688, 374] on div "Submit Quiz" at bounding box center [677, 372] width 43 height 11
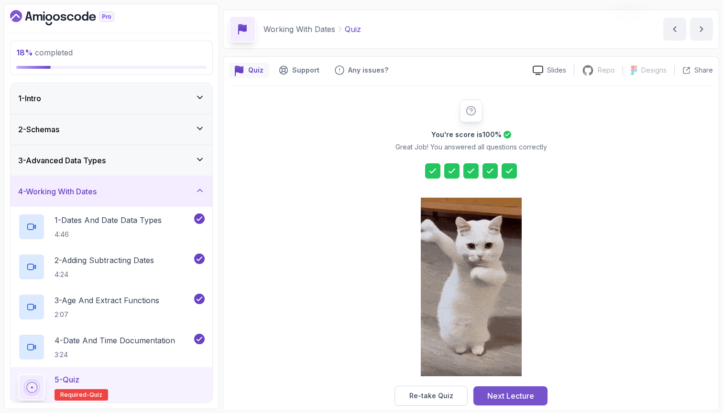
click at [536, 393] on button "Next Lecture" at bounding box center [510, 396] width 74 height 19
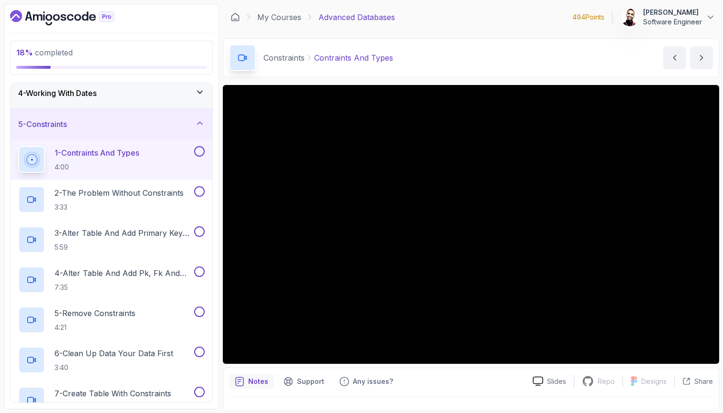
scroll to position [97, 0]
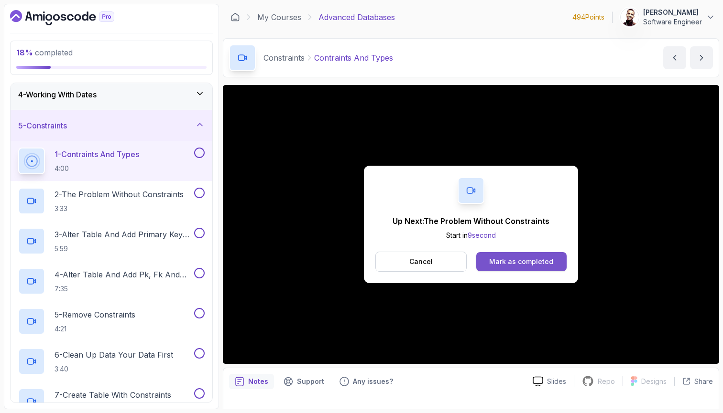
click at [519, 265] on div "Mark as completed" at bounding box center [521, 262] width 64 height 10
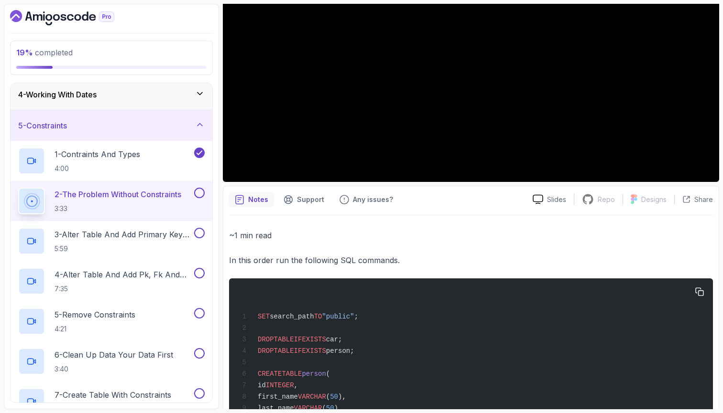
scroll to position [185, 0]
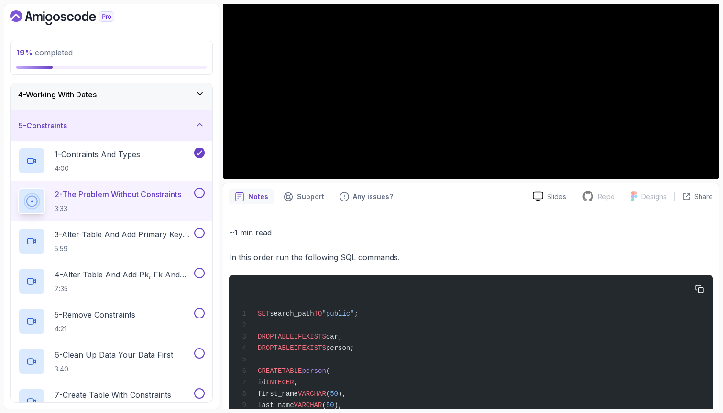
click at [319, 339] on span "EXISTS" at bounding box center [314, 337] width 24 height 8
click at [700, 287] on icon "button" at bounding box center [699, 289] width 9 height 9
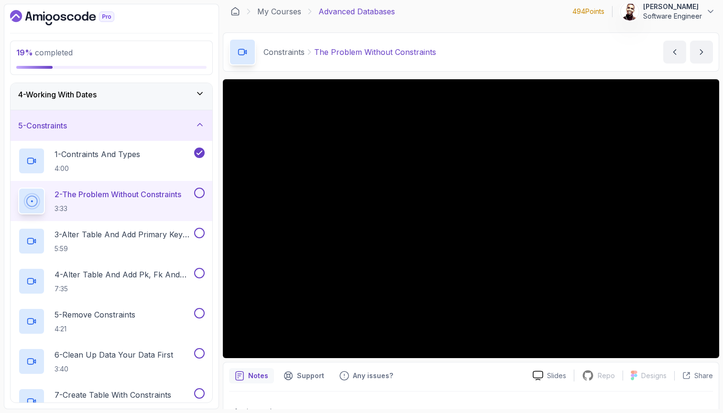
scroll to position [15, 0]
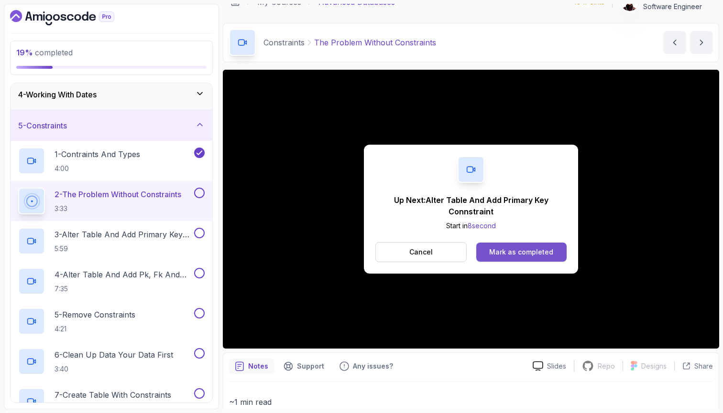
click at [513, 248] on div "Mark as completed" at bounding box center [521, 253] width 64 height 10
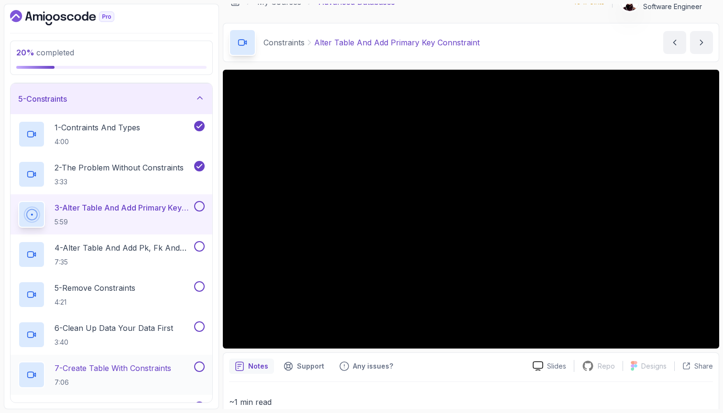
scroll to position [123, 0]
click at [214, 239] on div "20 % completed 1 - Intro 2 - Schemas 3 - Advanced Data Types 4 - Working With D…" at bounding box center [111, 207] width 215 height 406
click at [439, 369] on div "Notes Support Any issues?" at bounding box center [377, 366] width 296 height 15
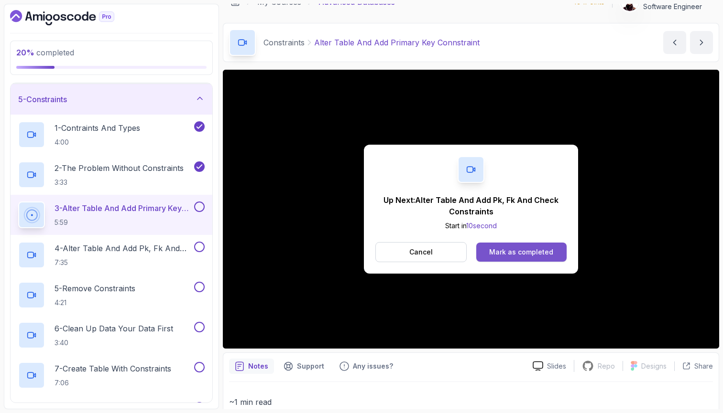
click at [521, 259] on button "Mark as completed" at bounding box center [521, 252] width 90 height 19
